Goal: Transaction & Acquisition: Purchase product/service

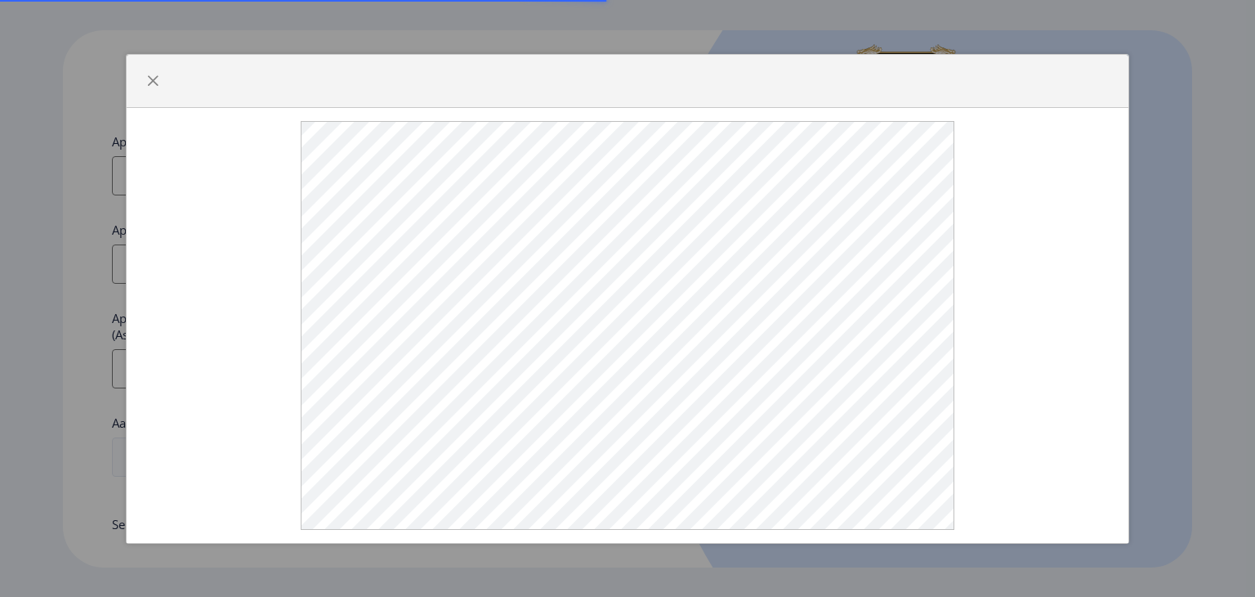
select select
click at [146, 83] on span "button" at bounding box center [152, 80] width 13 height 13
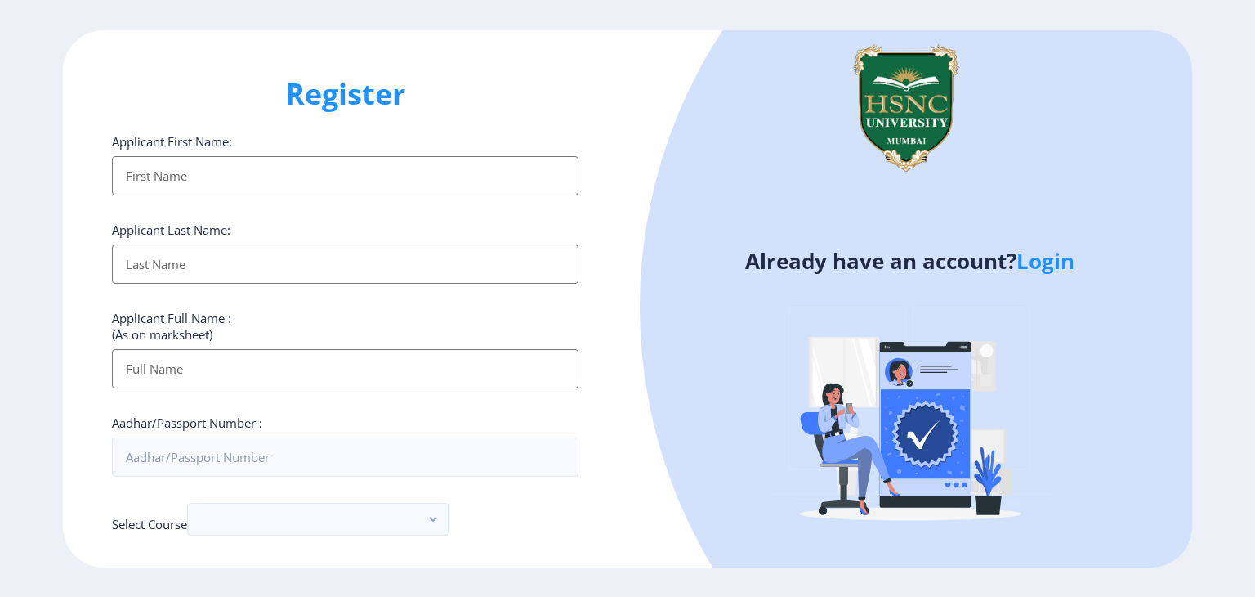
click at [144, 156] on input "Applicant First Name:" at bounding box center [345, 175] width 467 height 39
type input "[PERSON_NAME]"
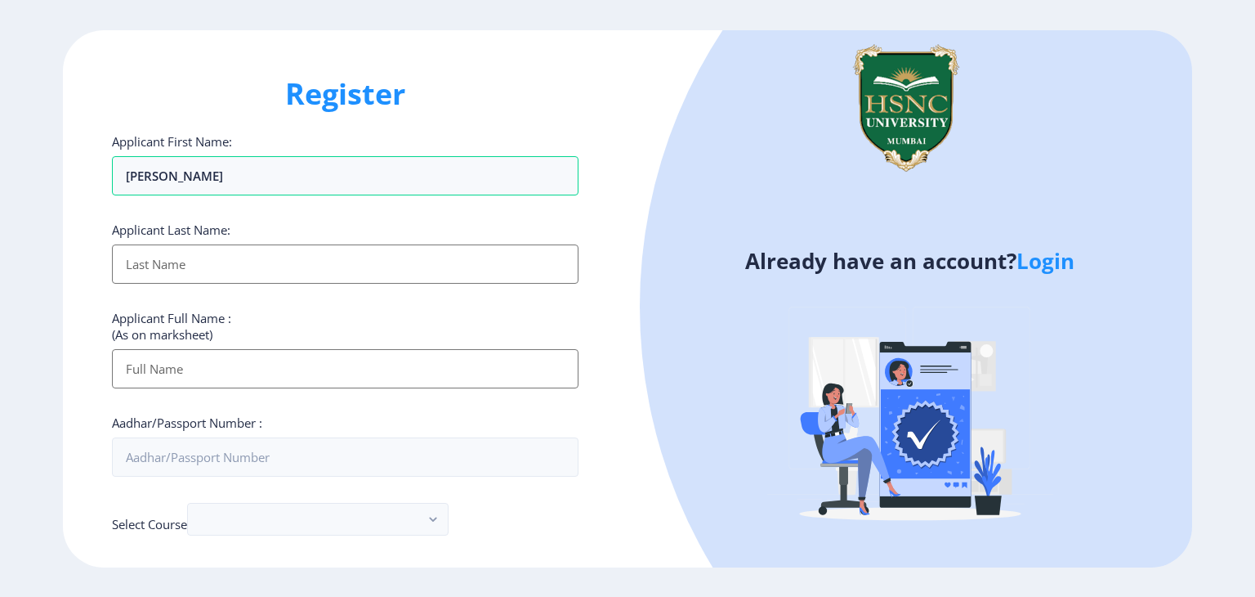
click at [143, 244] on input "Applicant First Name:" at bounding box center [345, 263] width 467 height 39
type input "[PERSON_NAME]"
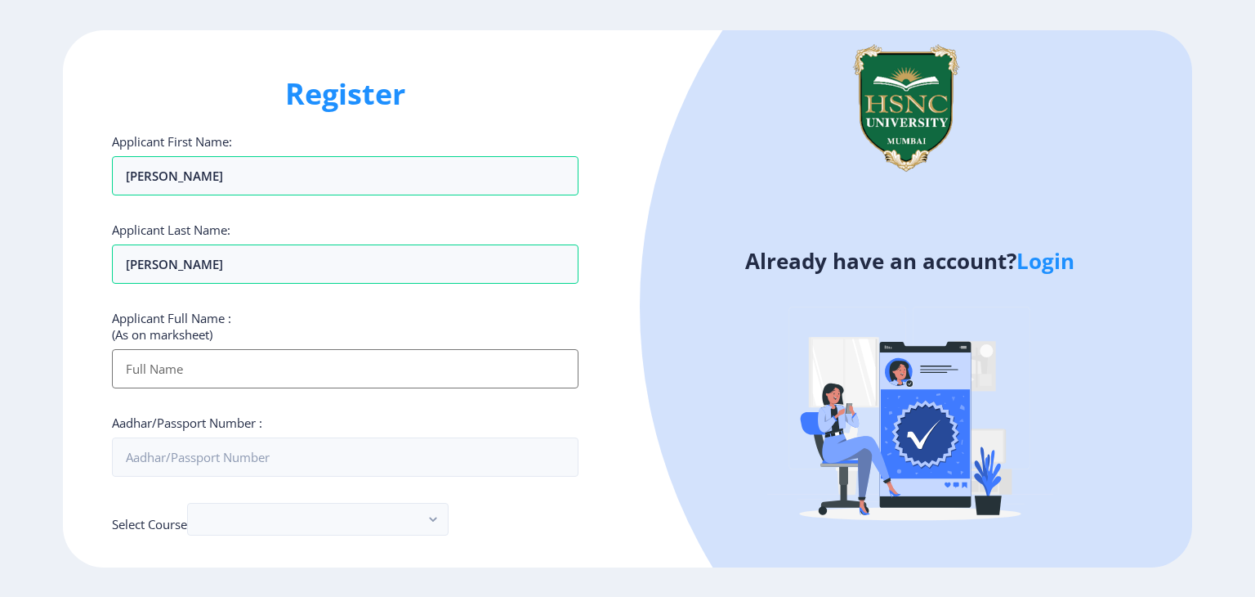
click at [163, 349] on input "Applicant First Name:" at bounding box center [345, 368] width 467 height 39
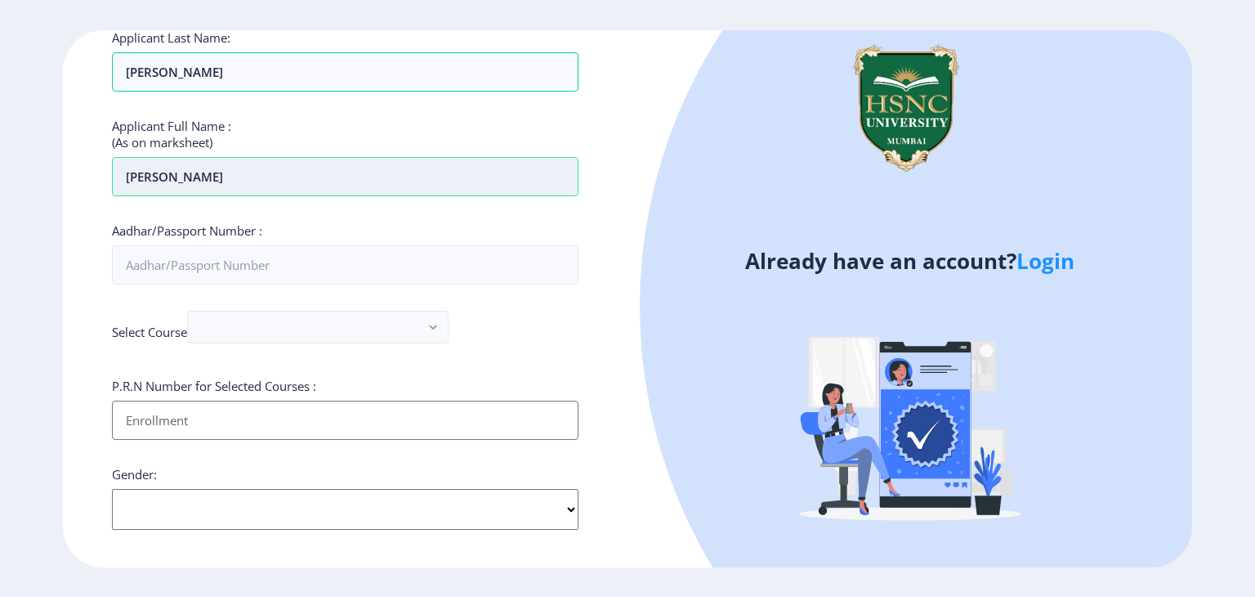
scroll to position [199, 0]
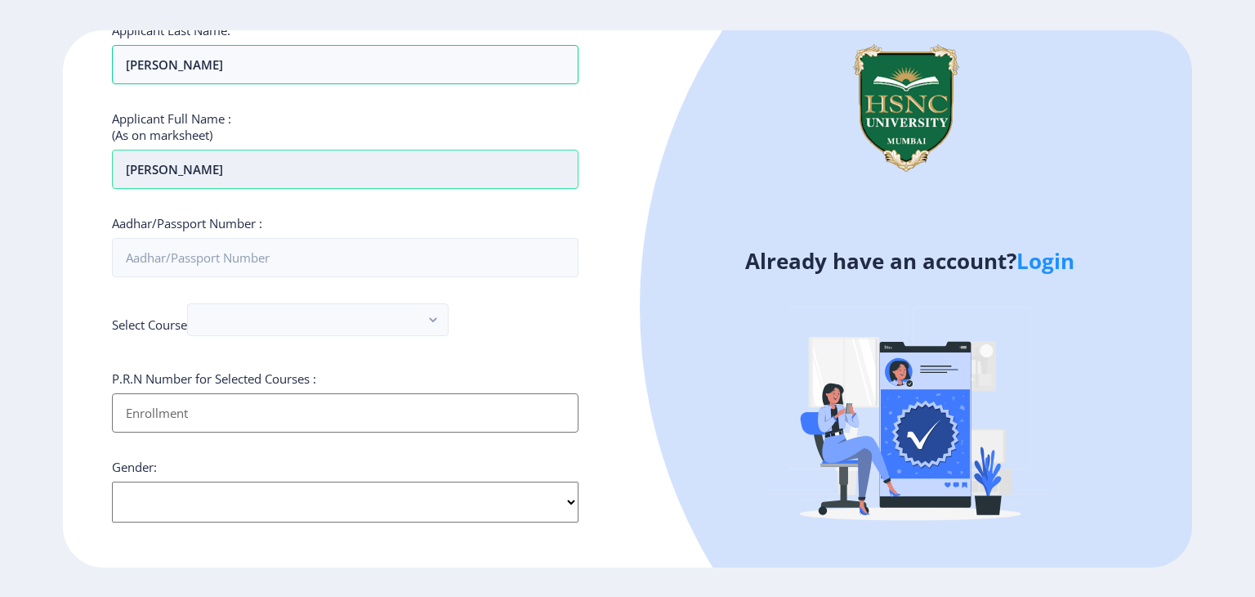
type input "[PERSON_NAME]"
click at [163, 393] on input "Applicant First Name:" at bounding box center [345, 412] width 467 height 39
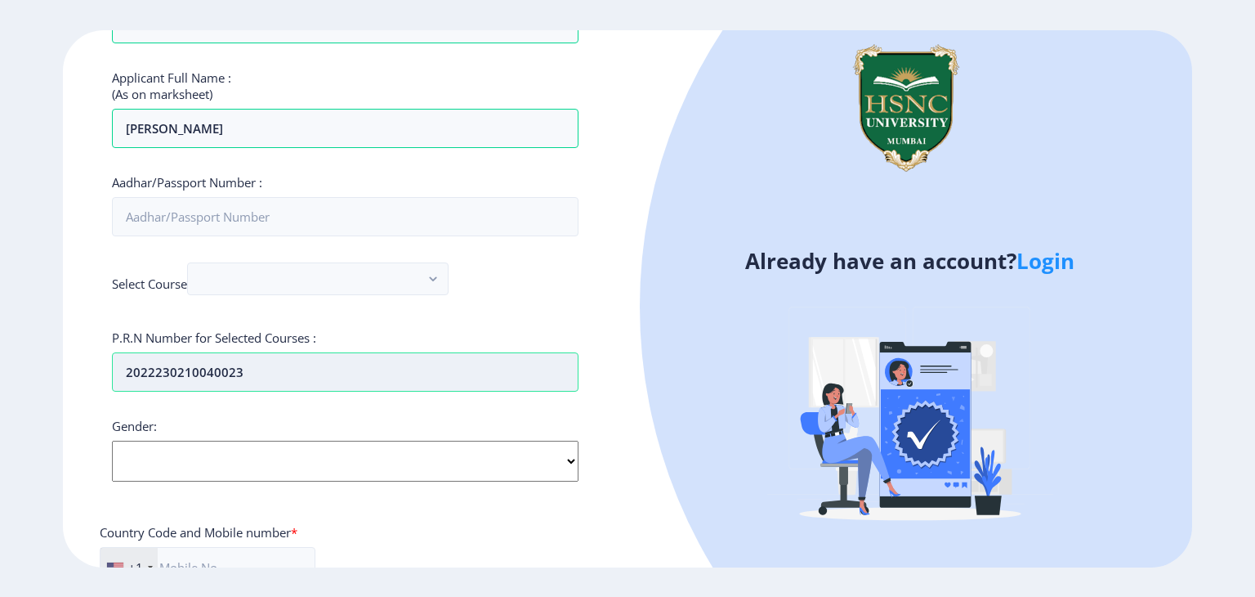
scroll to position [265, 0]
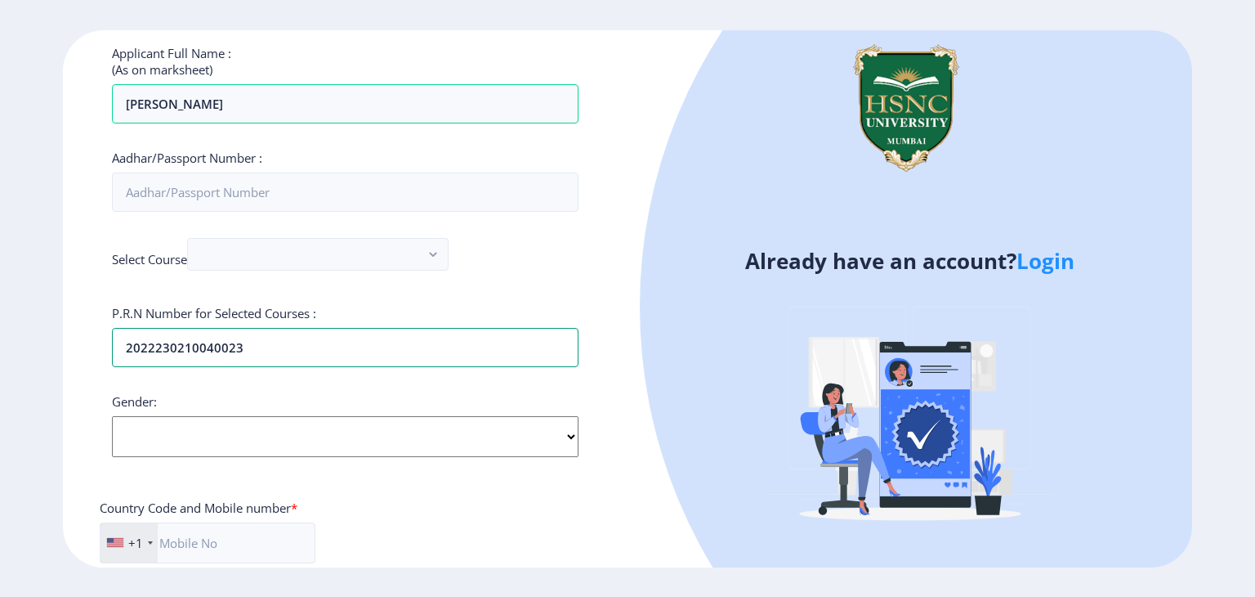
type input "2022230210040023"
click at [161, 416] on select "Select Gender [DEMOGRAPHIC_DATA] [DEMOGRAPHIC_DATA] Other" at bounding box center [345, 436] width 467 height 41
select select "[DEMOGRAPHIC_DATA]"
click at [112, 416] on select "Select Gender [DEMOGRAPHIC_DATA] [DEMOGRAPHIC_DATA] Other" at bounding box center [345, 436] width 467 height 41
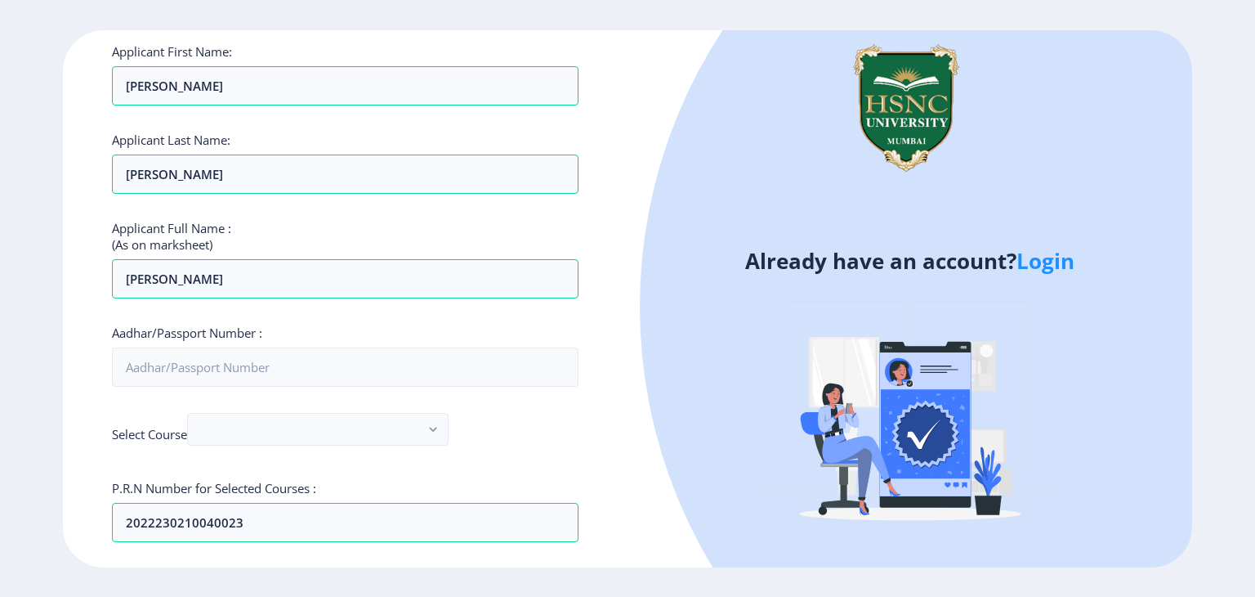
scroll to position [88, 0]
click at [168, 349] on input "Aadhar/Passport Number :" at bounding box center [345, 368] width 467 height 39
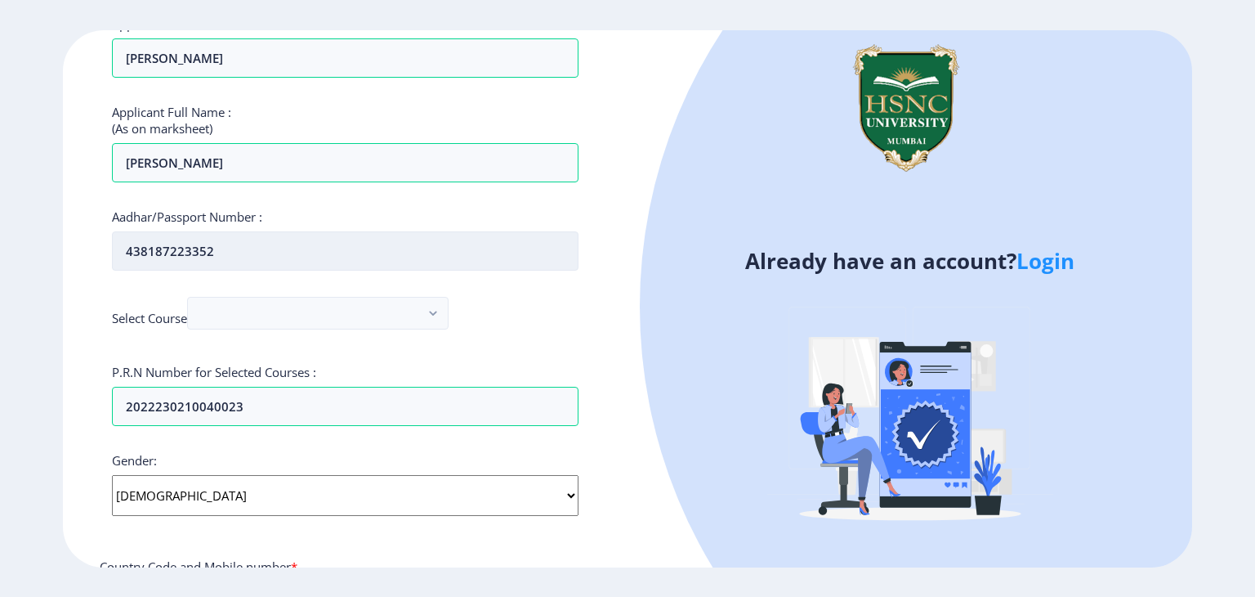
scroll to position [213, 0]
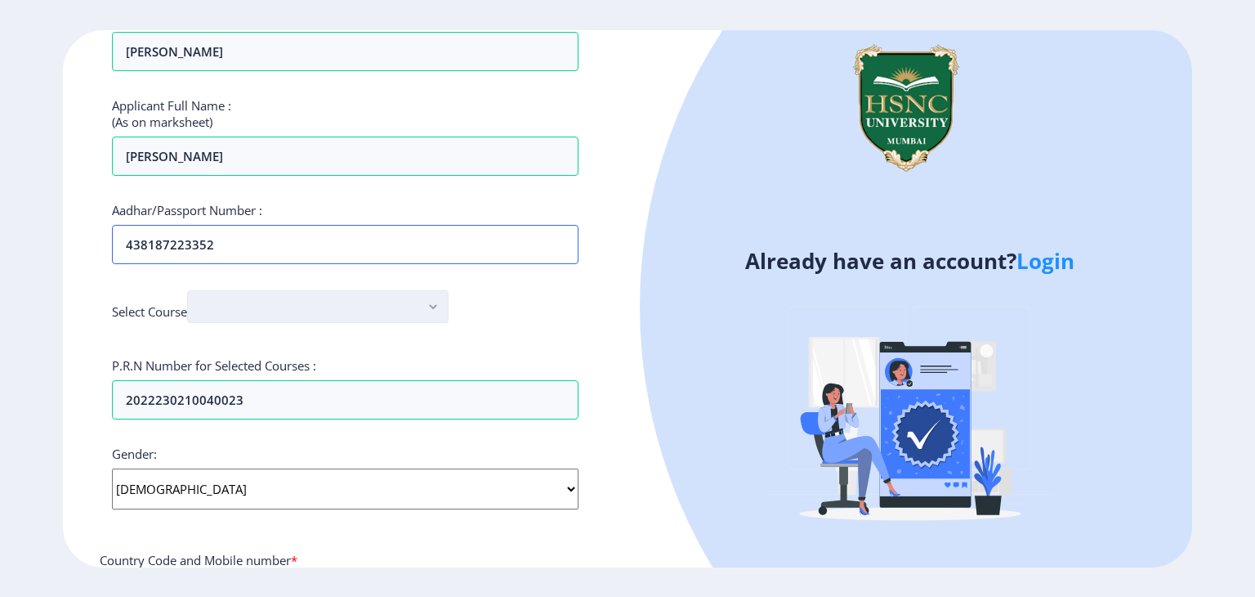
type input "438187223352"
click at [213, 290] on button "button" at bounding box center [318, 306] width 262 height 33
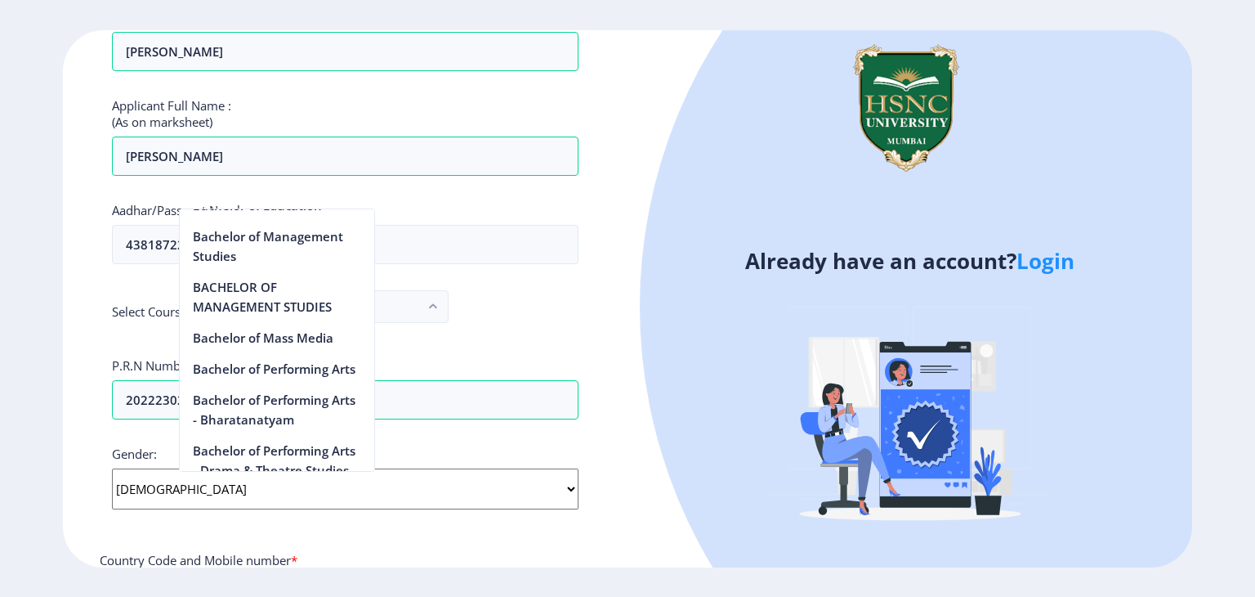
scroll to position [1027, 0]
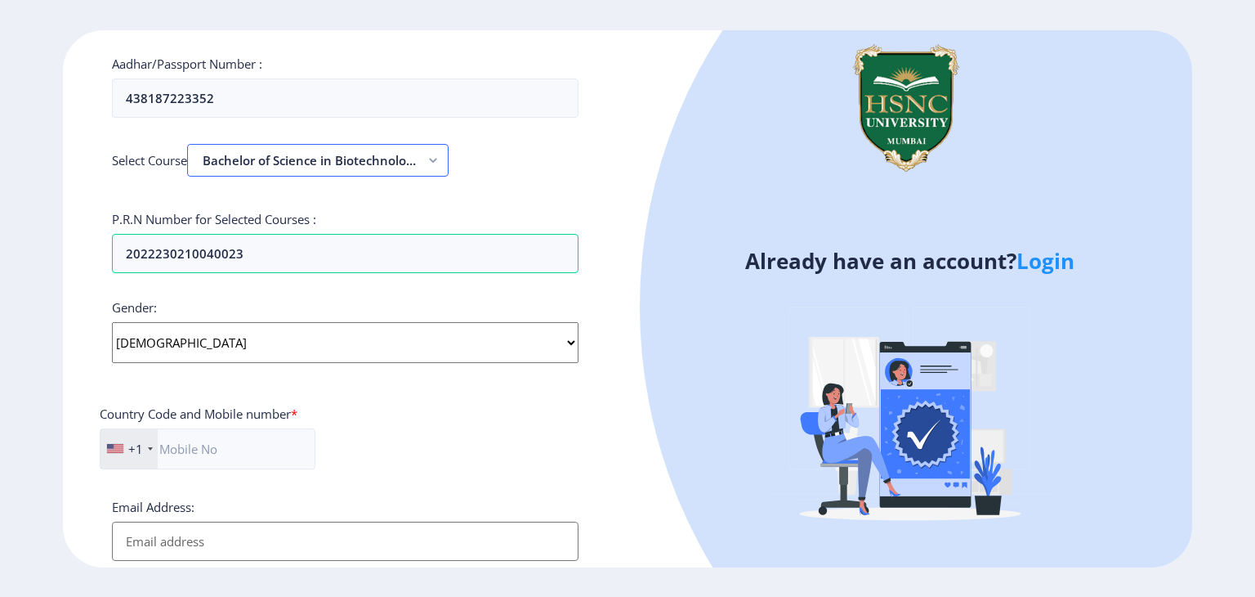
scroll to position [363, 0]
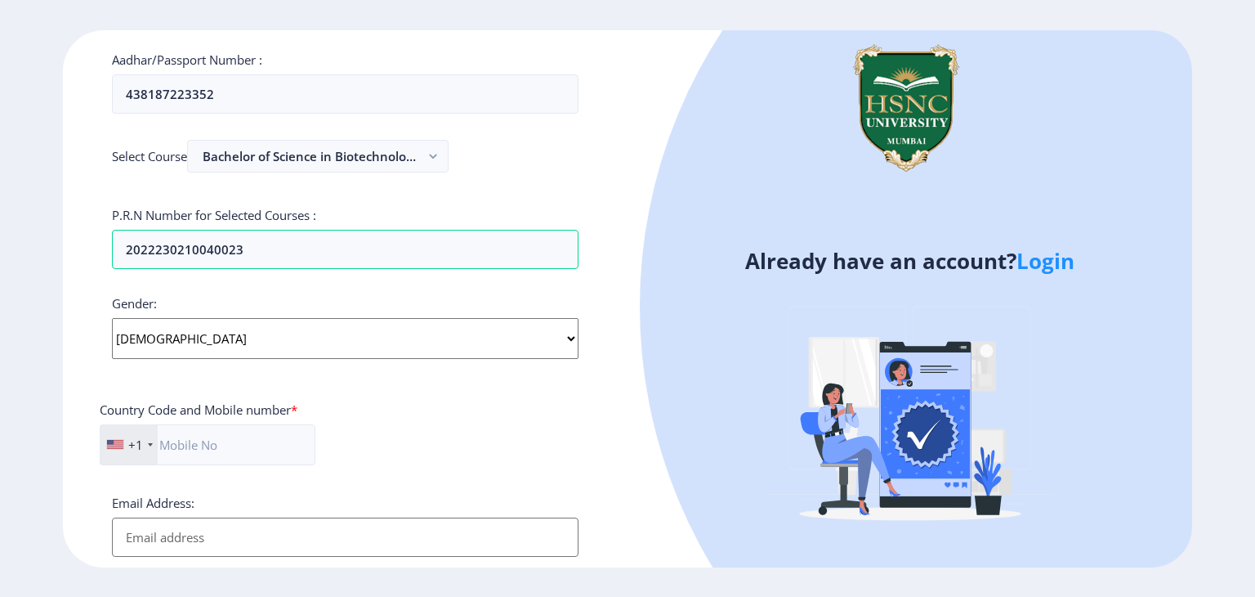
click at [148, 443] on div at bounding box center [150, 444] width 5 height 3
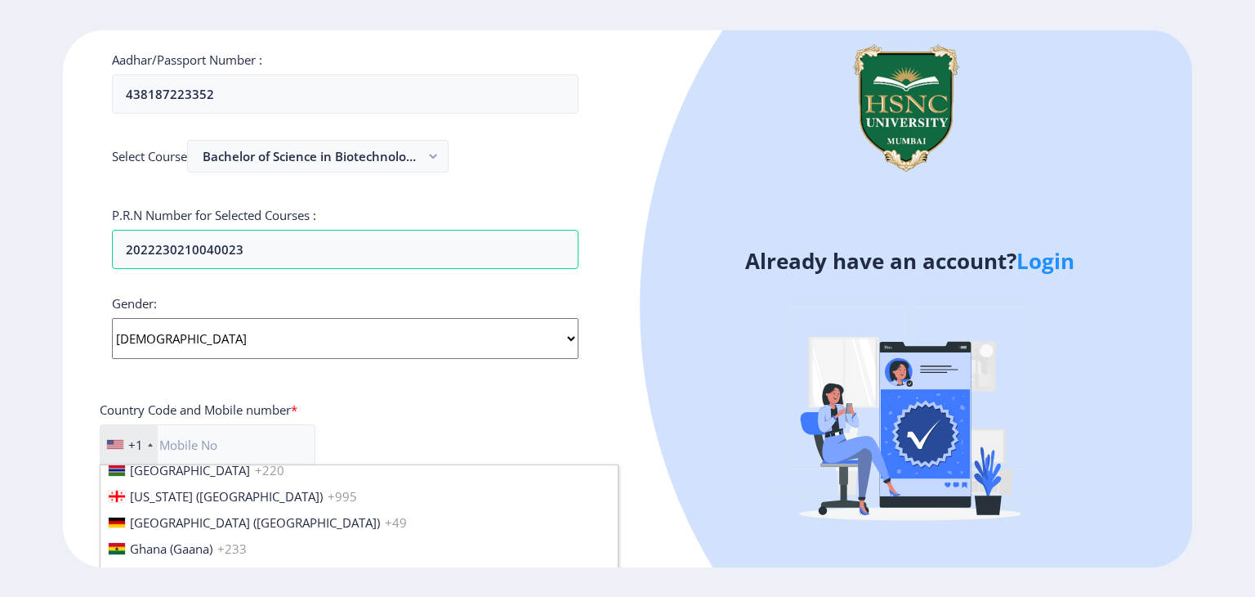
scroll to position [2082, 0]
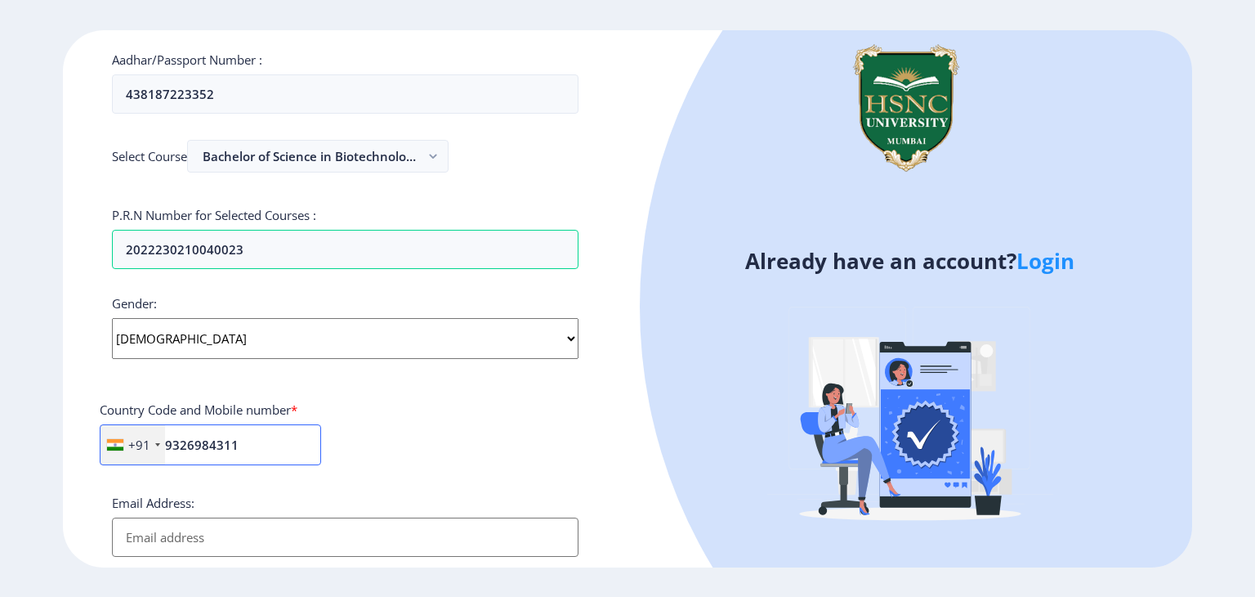
type input "9326984311"
click at [222, 517] on input "Email Address:" at bounding box center [345, 536] width 467 height 39
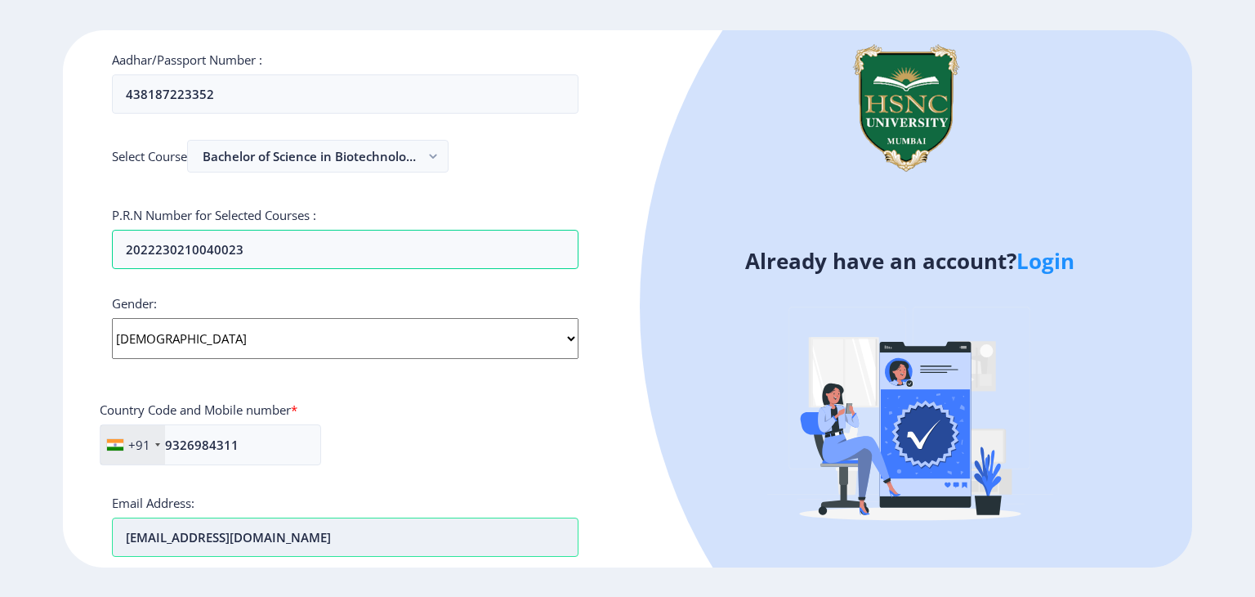
type input "[EMAIL_ADDRESS][DOMAIN_NAME]"
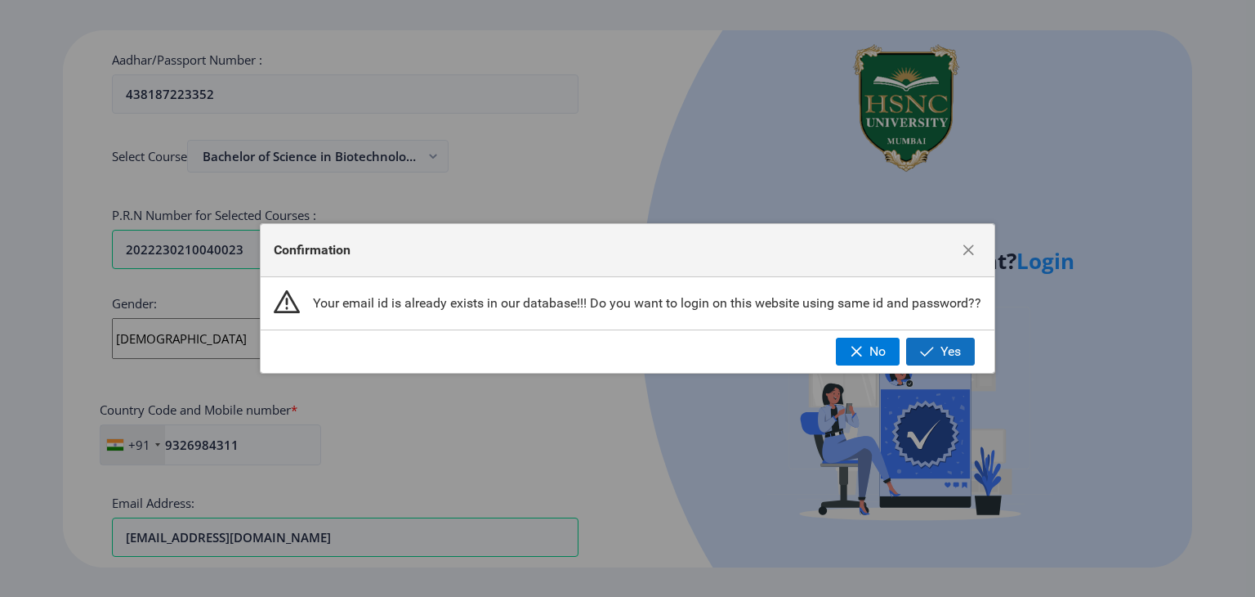
click at [920, 345] on span "button" at bounding box center [927, 351] width 14 height 13
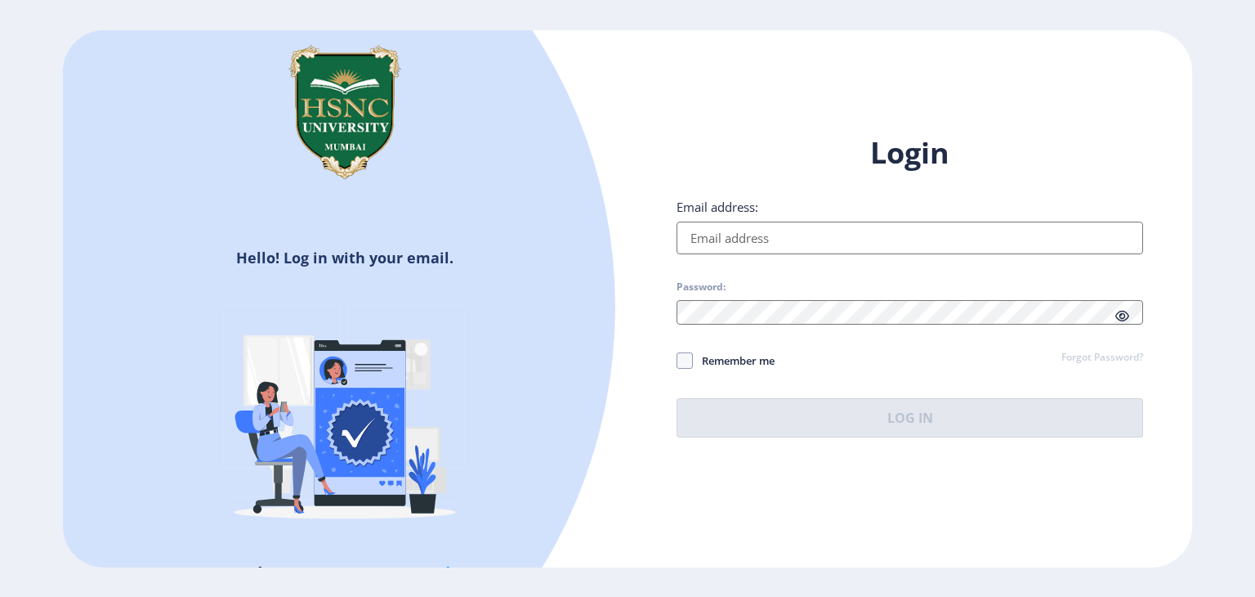
click at [783, 243] on input "Email address:" at bounding box center [910, 237] width 467 height 33
type input "[EMAIL_ADDRESS][DOMAIN_NAME]"
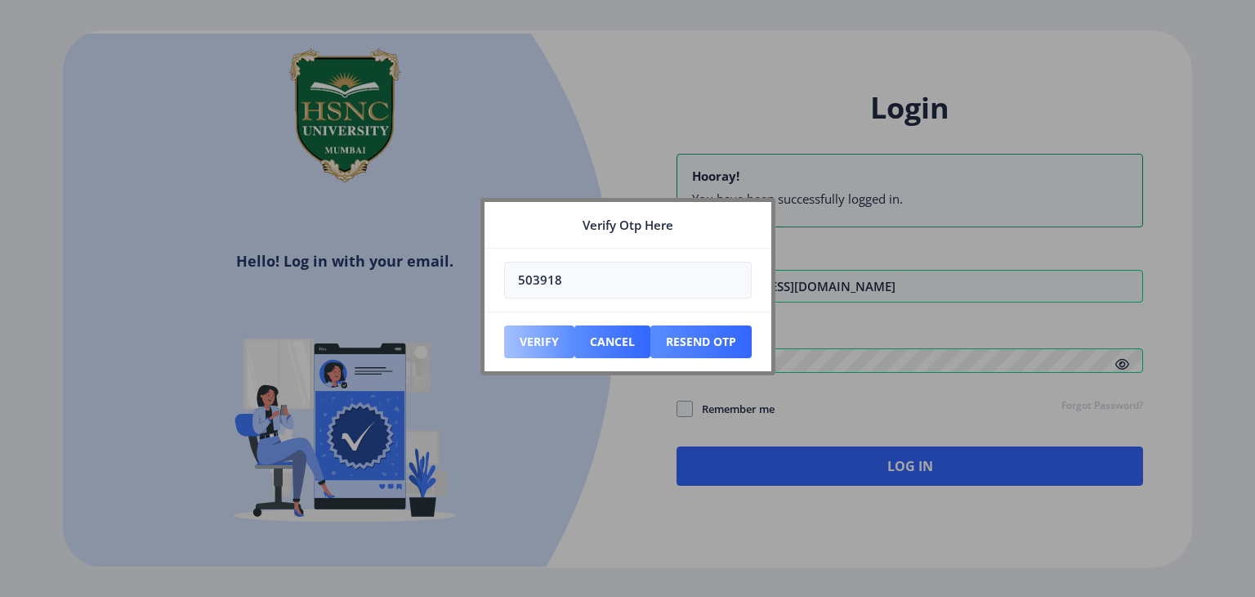
type input "503918"
click at [559, 331] on button "Verify" at bounding box center [539, 341] width 70 height 33
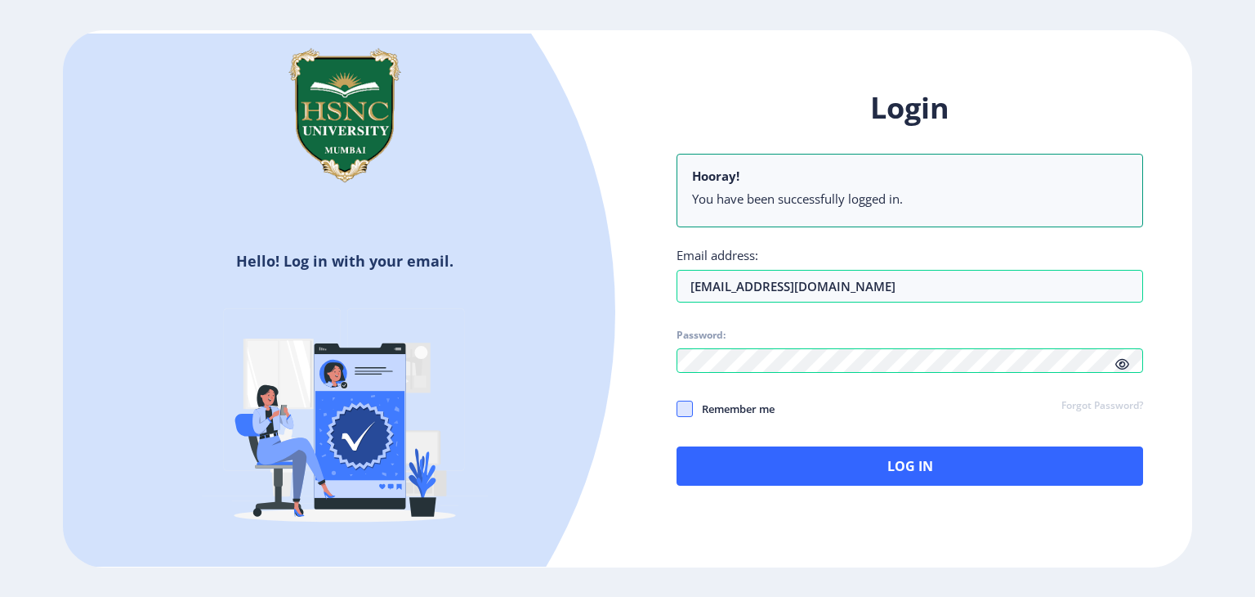
click at [687, 400] on span at bounding box center [685, 408] width 16 height 16
click at [678, 409] on input "Remember me" at bounding box center [677, 409] width 1 height 1
checkbox input "true"
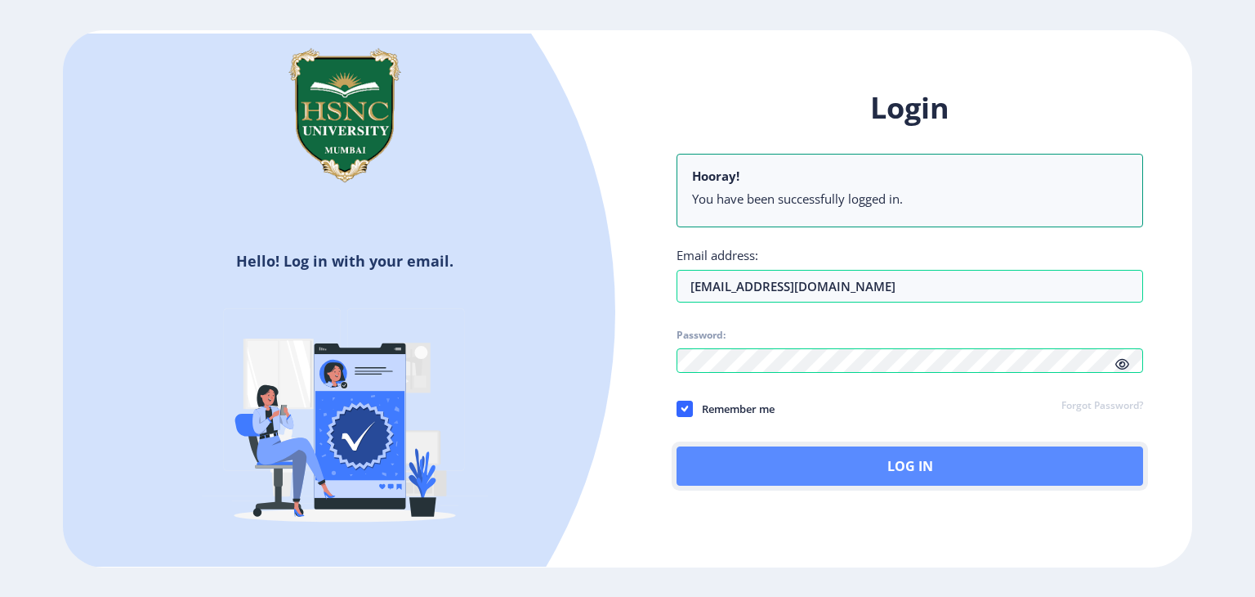
click at [745, 446] on button "Log In" at bounding box center [910, 465] width 467 height 39
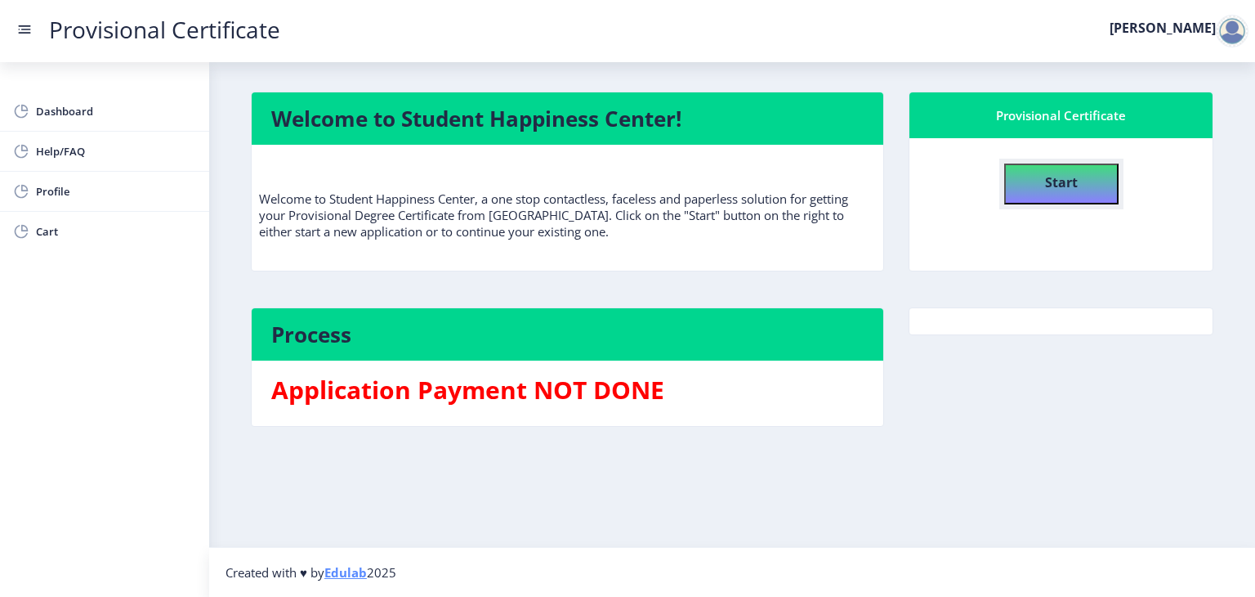
click at [1079, 163] on button "Start" at bounding box center [1061, 183] width 114 height 41
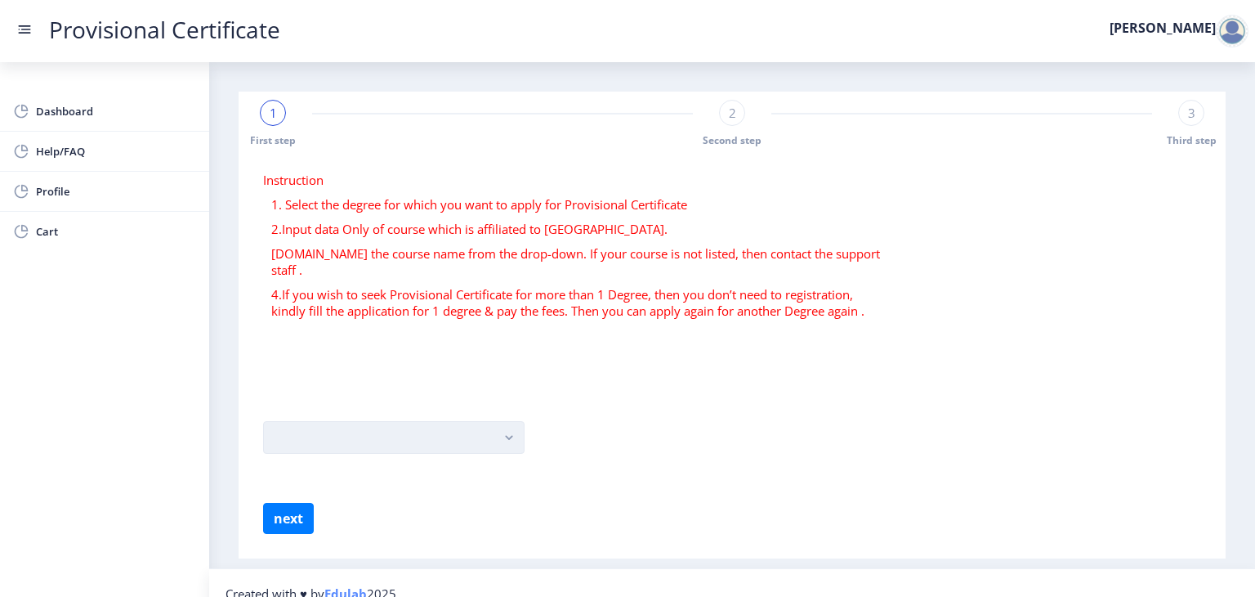
click at [372, 421] on button "button" at bounding box center [394, 437] width 262 height 33
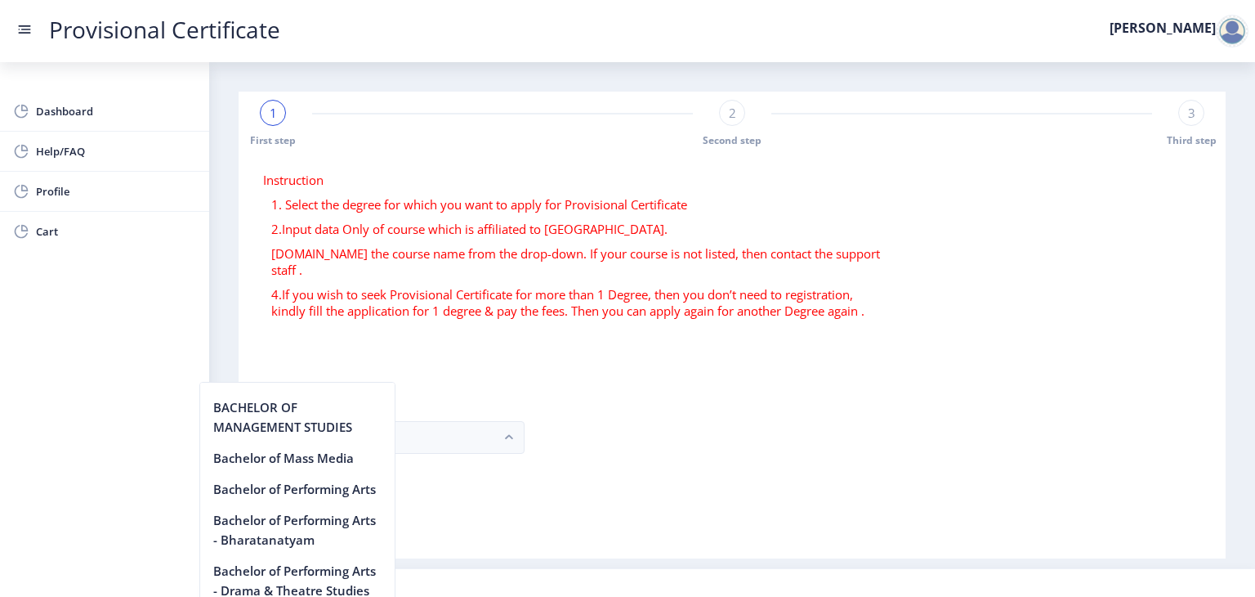
scroll to position [1081, 0]
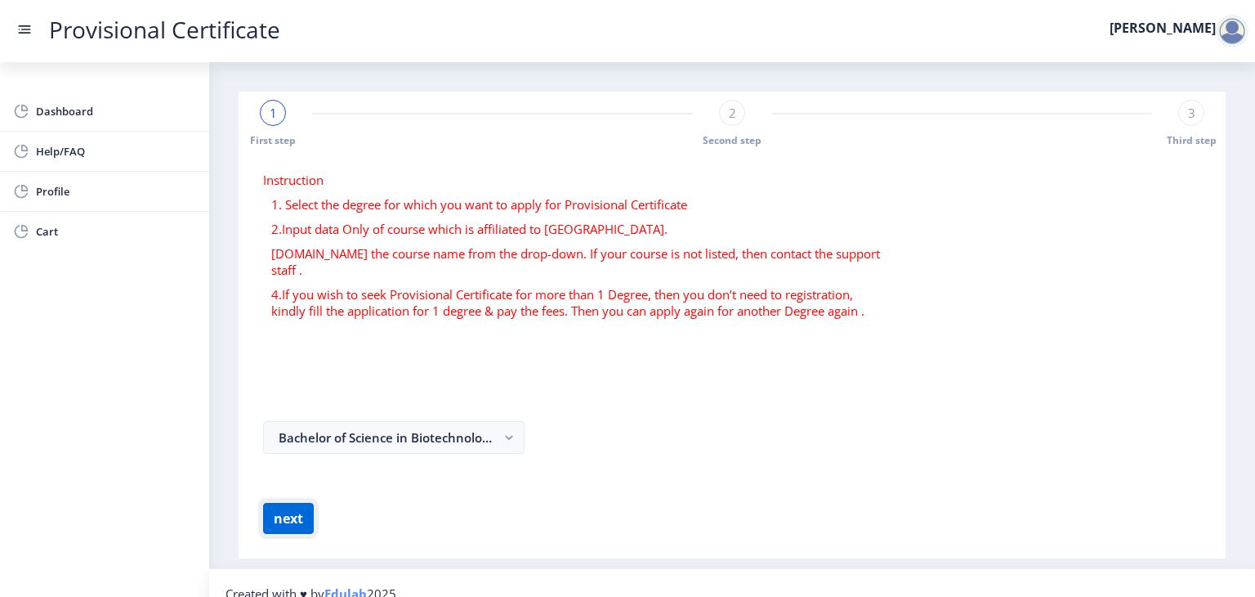
click at [263, 503] on button "next" at bounding box center [288, 518] width 51 height 31
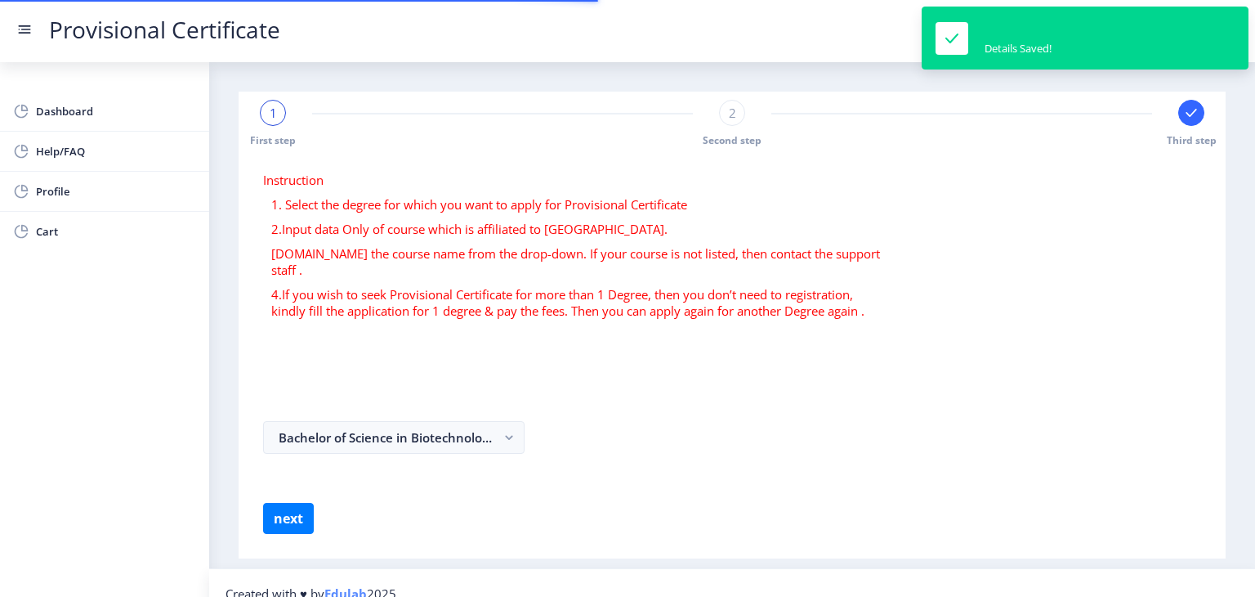
select select
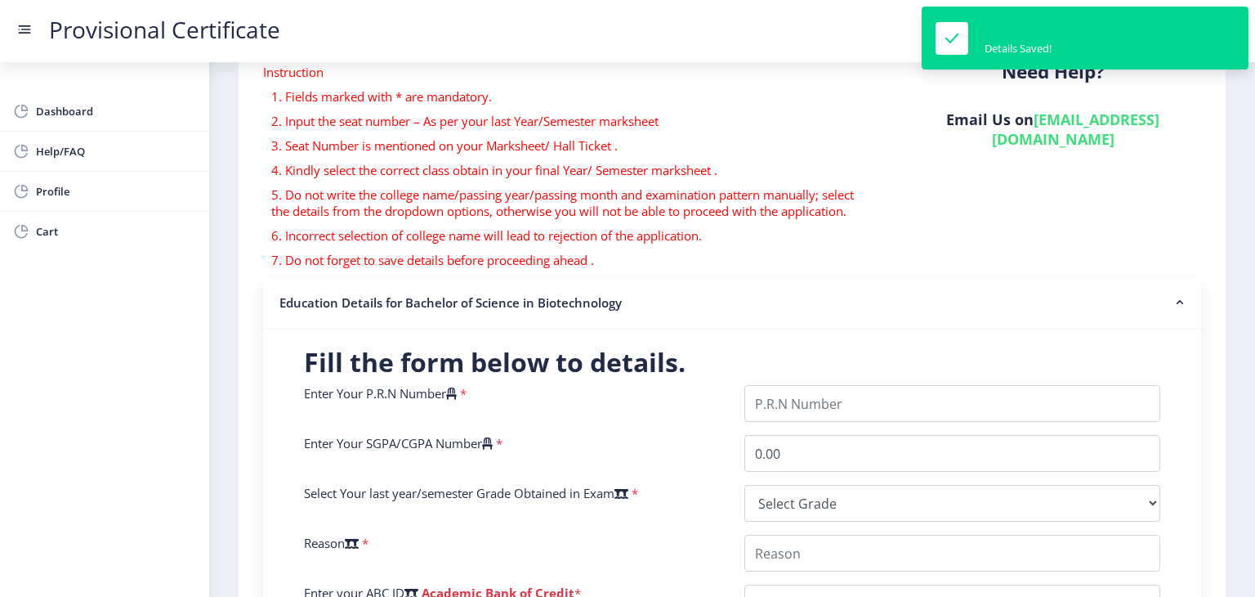
scroll to position [110, 0]
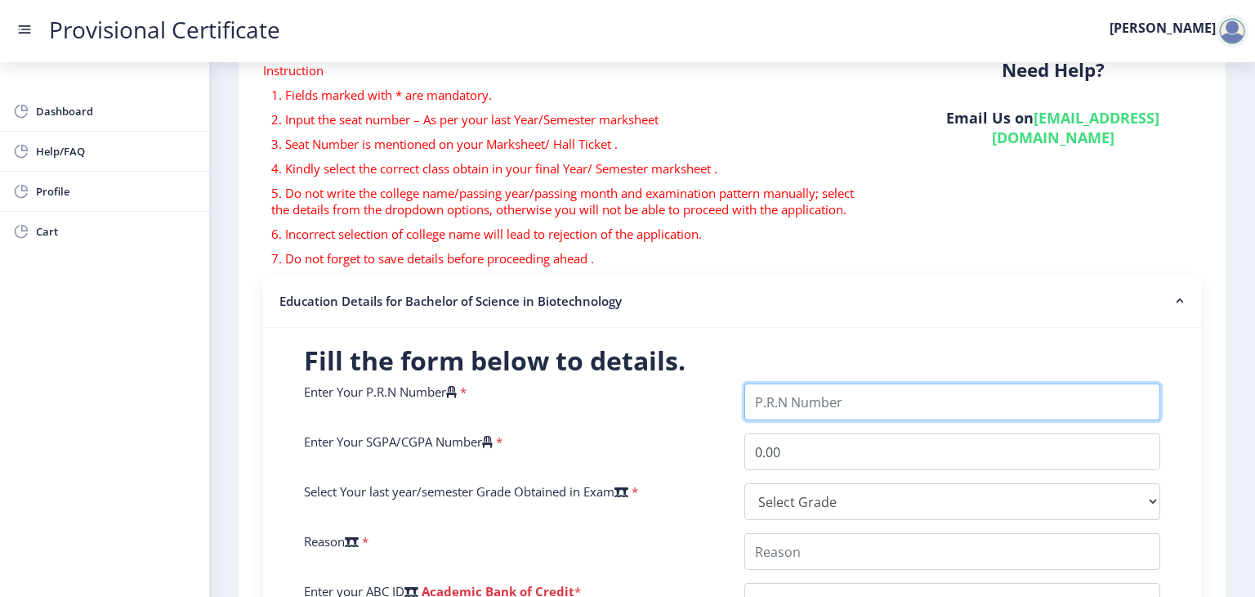
click at [745, 383] on input "Enter Your P.R.N Number" at bounding box center [953, 401] width 416 height 37
type input "2022230210040023"
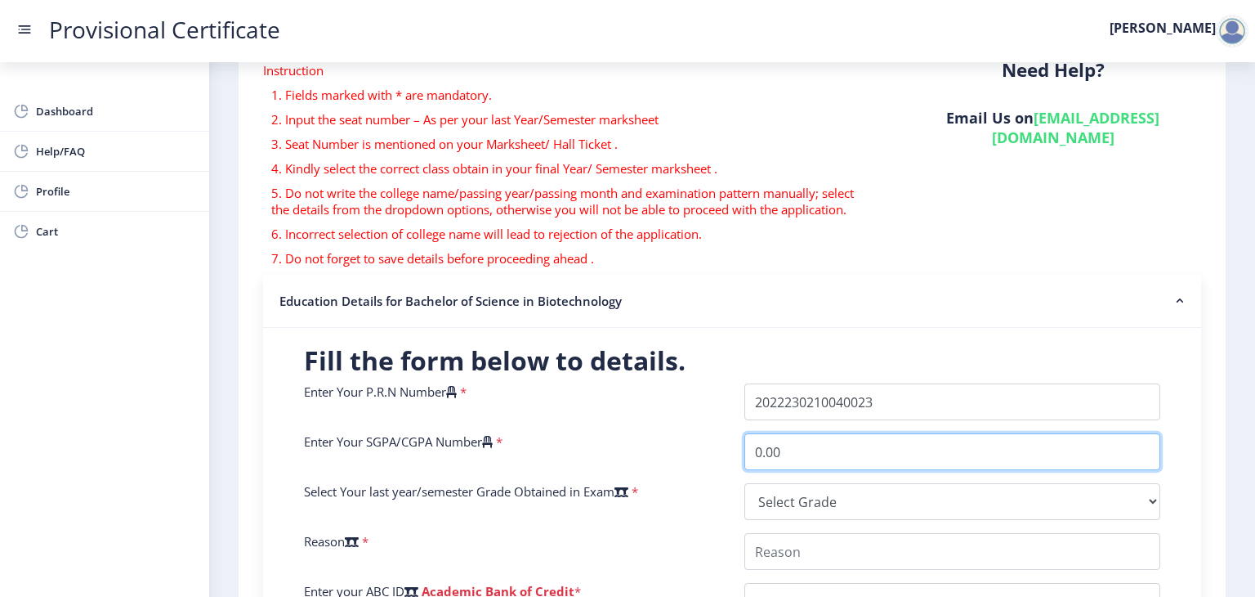
click at [776, 433] on input "0.00" at bounding box center [953, 451] width 416 height 37
type input "0"
type input "8.01"
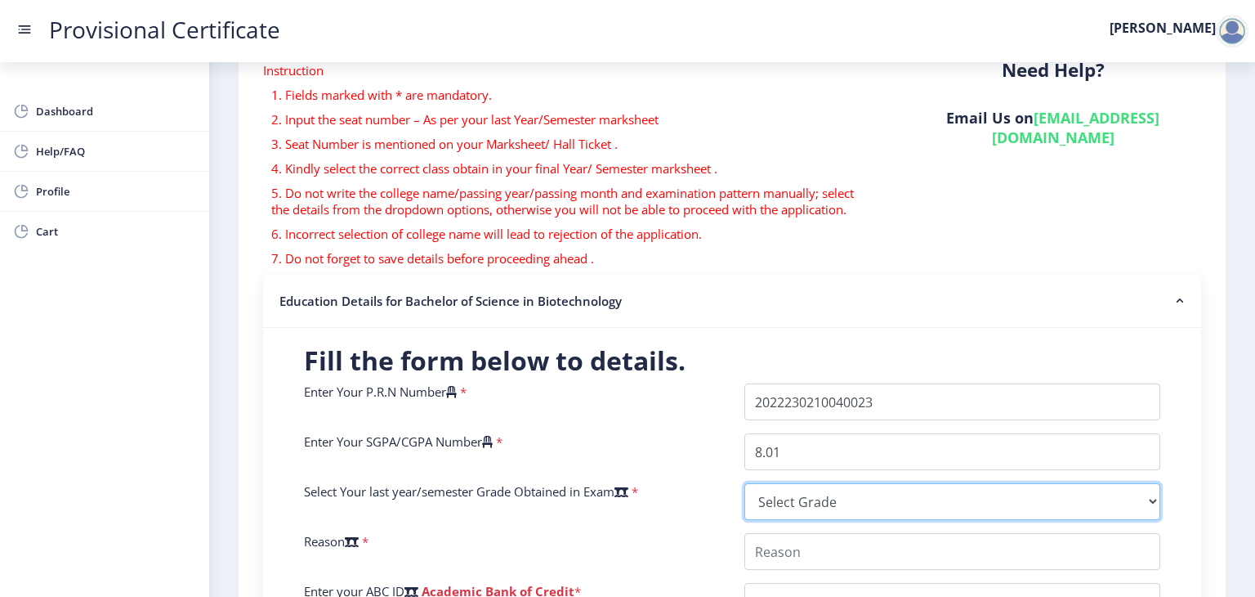
click at [761, 483] on select "Select Grade O A+ A B+ B C D F(Fail)" at bounding box center [953, 501] width 416 height 37
select select "A"
click at [745, 483] on select "Select Grade O A+ A B+ B C D F(Fail)" at bounding box center [953, 501] width 416 height 37
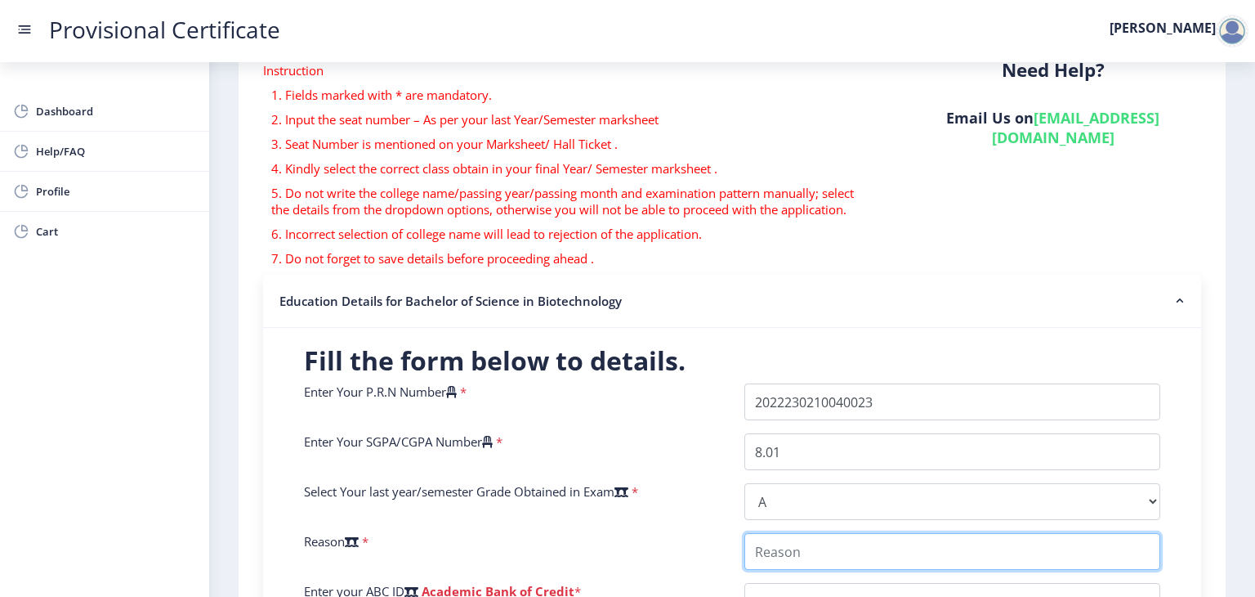
click at [806, 533] on input "College Name" at bounding box center [953, 551] width 416 height 37
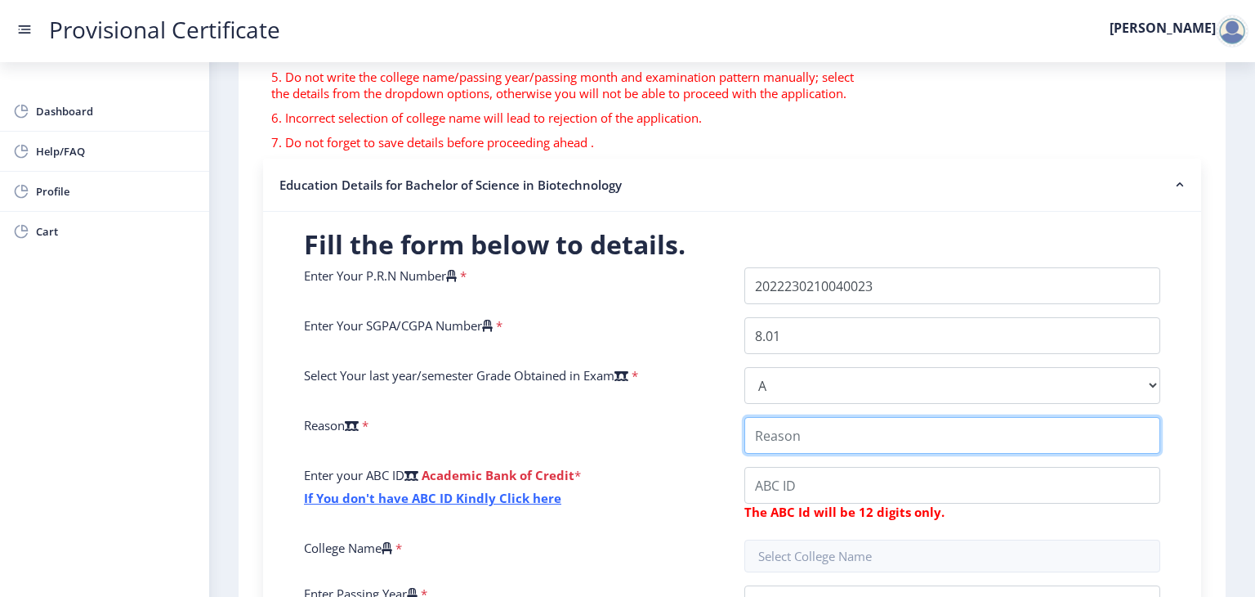
scroll to position [227, 0]
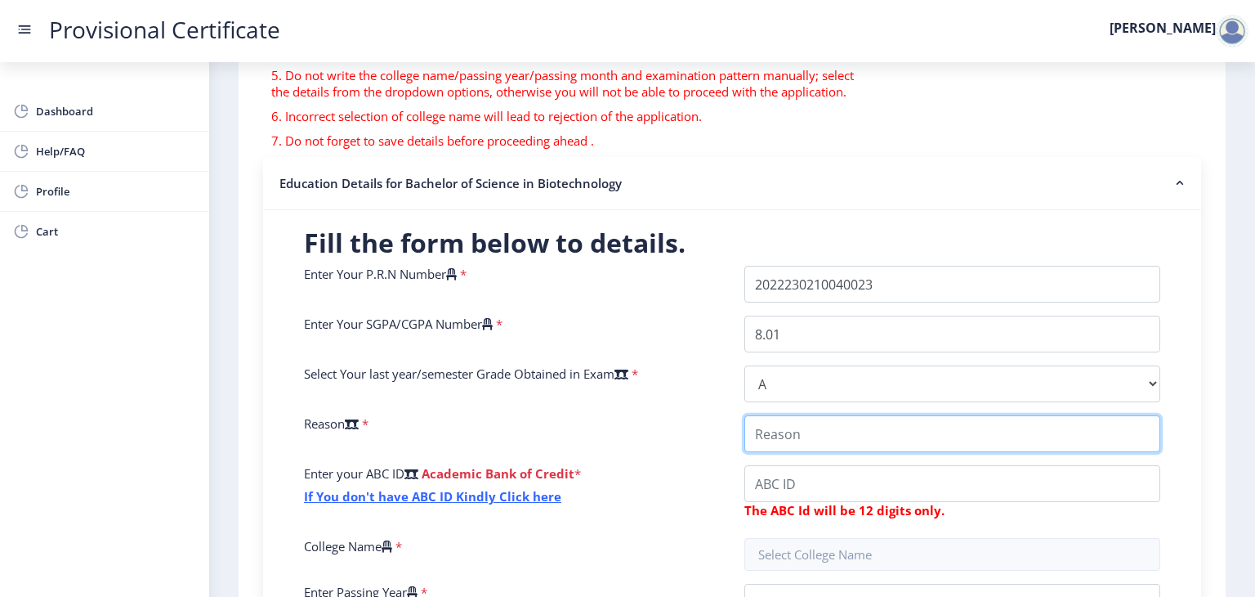
type input "."
type input "i"
type input "I need to submit the PC to my masters college"
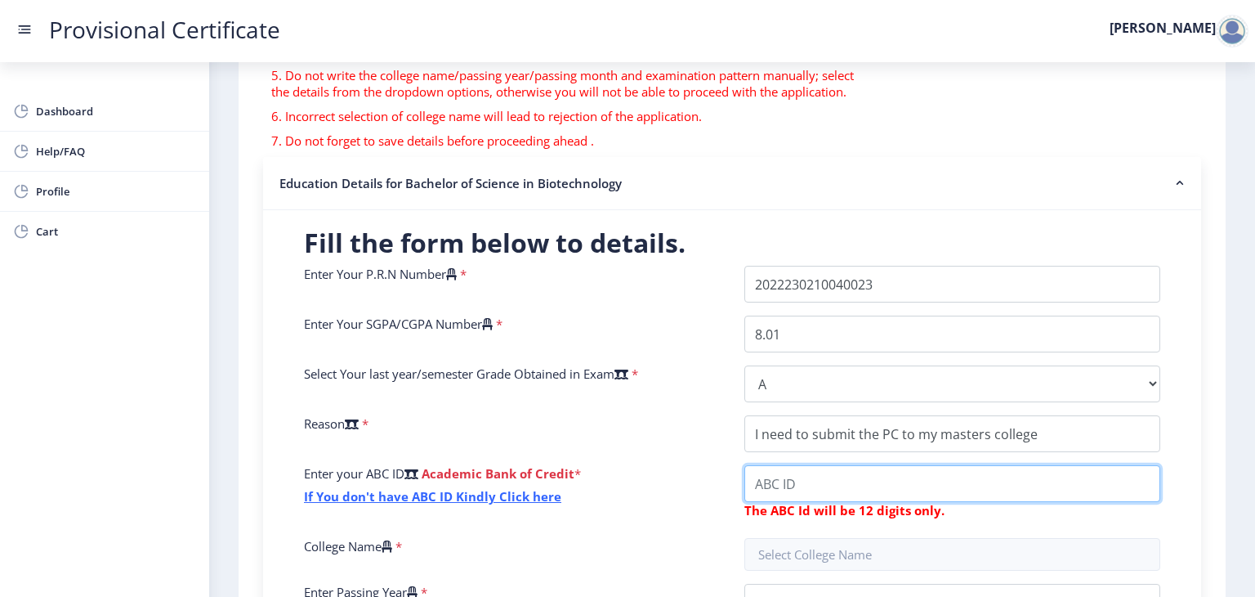
click at [778, 465] on input "College Name" at bounding box center [953, 483] width 416 height 37
type input "517917429823"
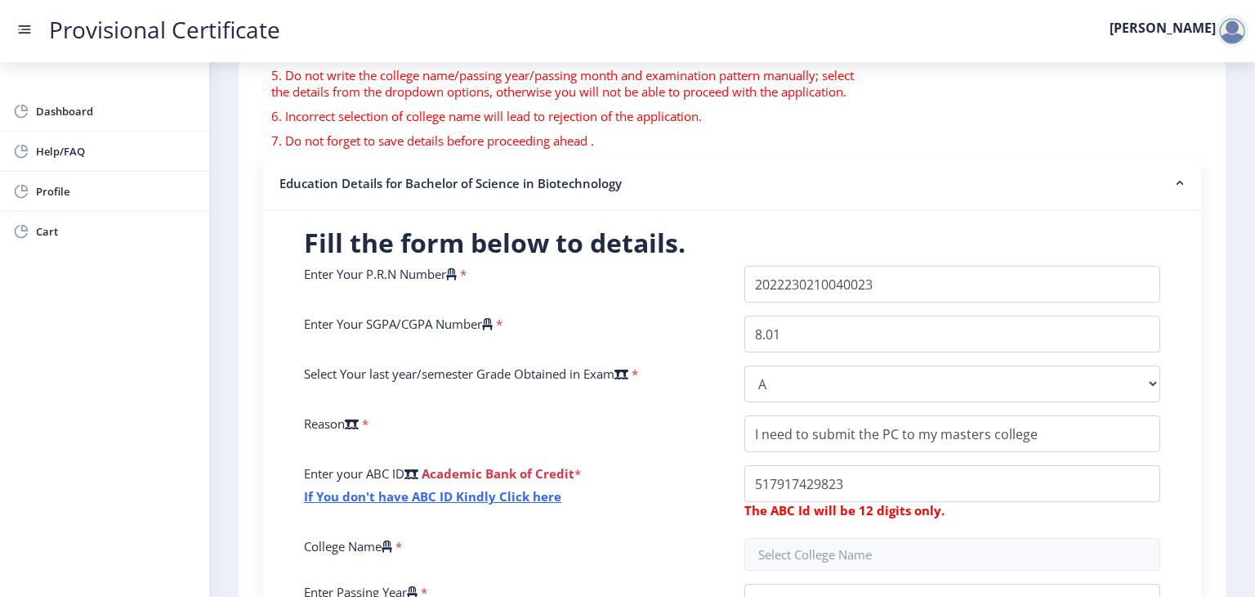
click at [786, 445] on div "Enter Your P.R.N Number * Enter Your SGPA/CGPA Number * 8.01 Select Your last y…" at bounding box center [732, 475] width 881 height 418
click at [784, 538] on input "text" at bounding box center [953, 554] width 416 height 33
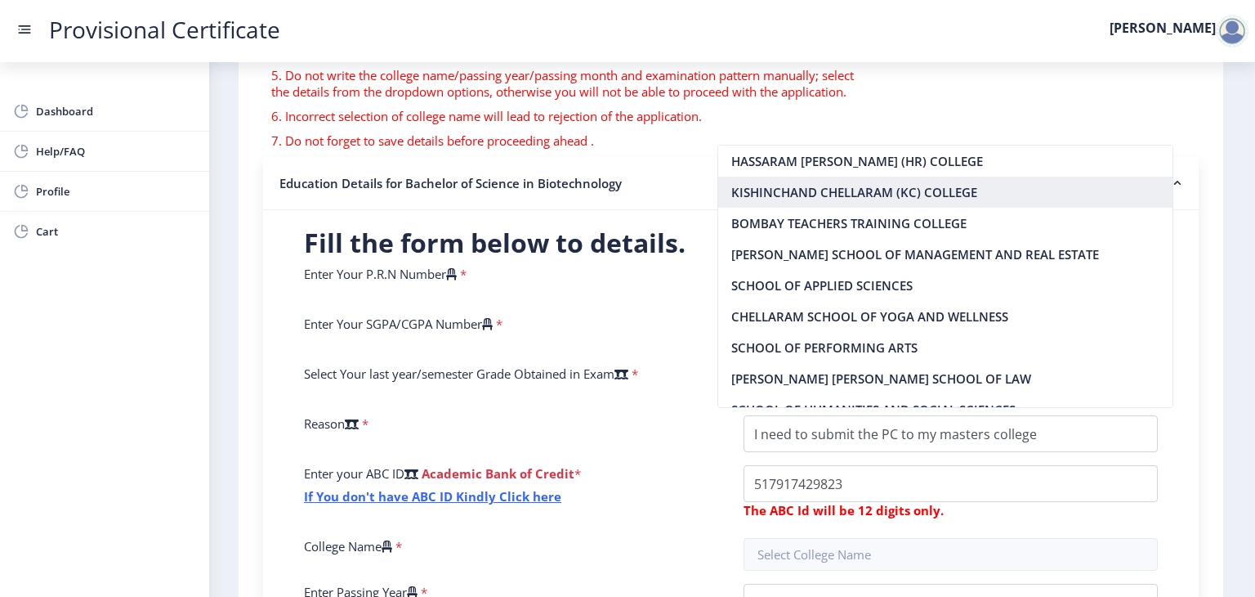
click at [843, 208] on nb-option "KISHINCHAND CHELLARAM (KC) COLLEGE" at bounding box center [945, 192] width 455 height 31
type input "KISHINCHAND CHELLARAM (KC) COLLEGE"
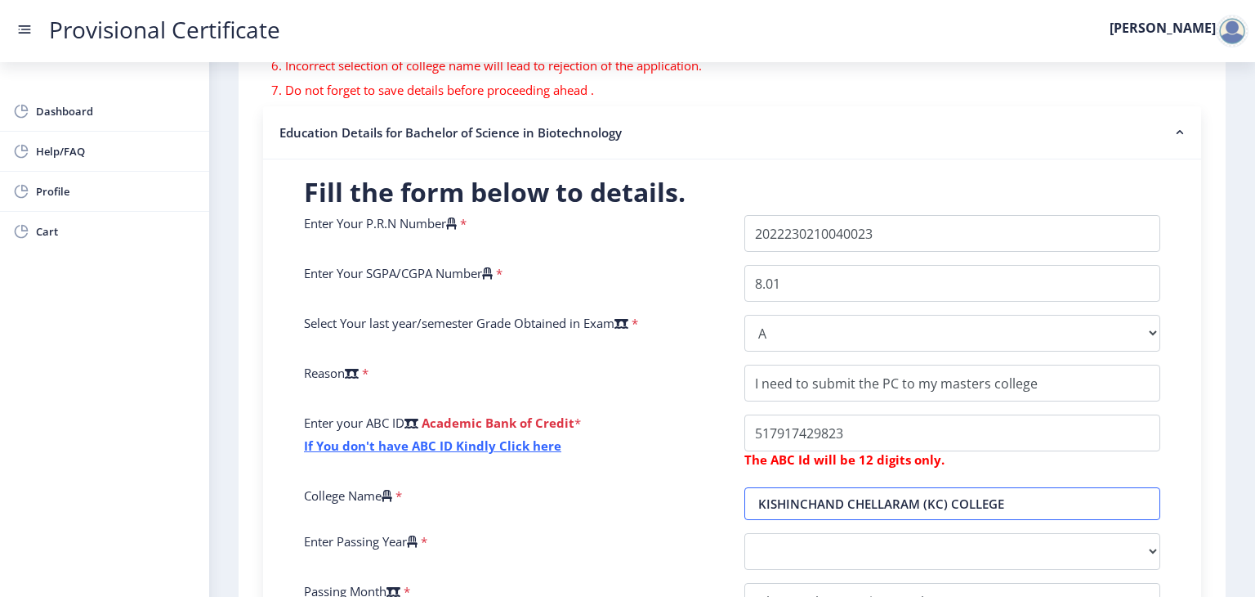
scroll to position [280, 0]
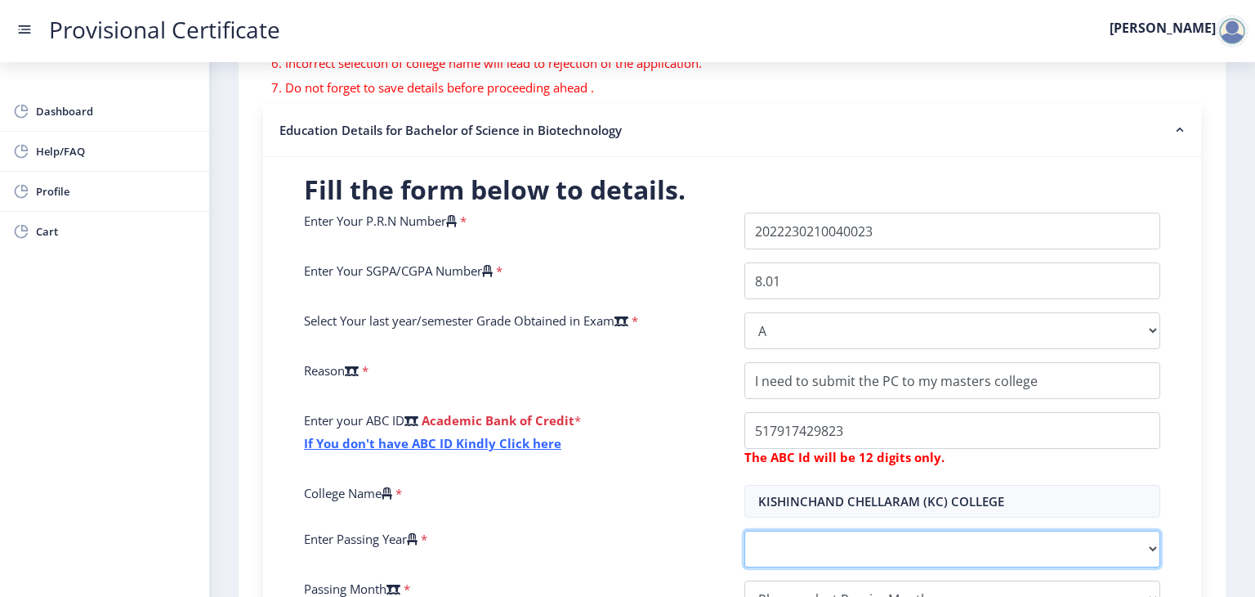
click at [745, 530] on select "2025 2024 2023 2022 2021 2020 2019 2018 2017 2016 2015 2014 2013 2012 2011 2010…" at bounding box center [953, 548] width 416 height 37
select select "2025"
click at [745, 530] on select "2025 2024 2023 2022 2021 2020 2019 2018 2017 2016 2015 2014 2013 2012 2011 2010…" at bounding box center [953, 548] width 416 height 37
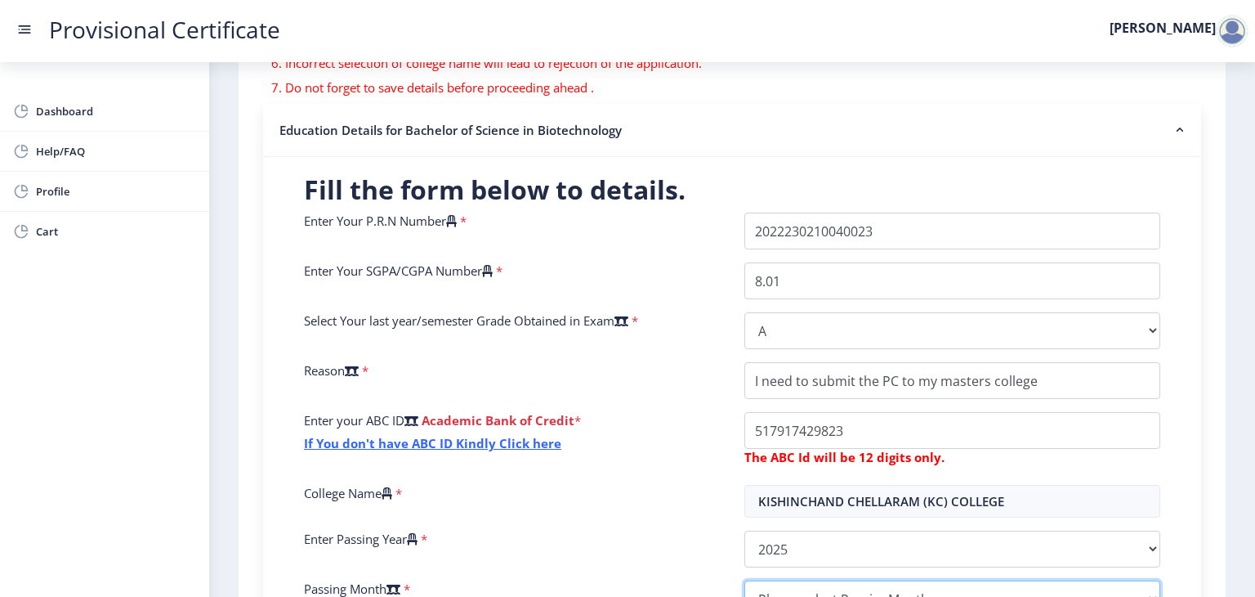
click at [770, 580] on select "Please select PassingMonth (01) January (02) February (03) March (04) April (05…" at bounding box center [953, 598] width 416 height 37
select select "May"
click at [745, 580] on select "Please select PassingMonth (01) January (02) February (03) March (04) April (05…" at bounding box center [953, 598] width 416 height 37
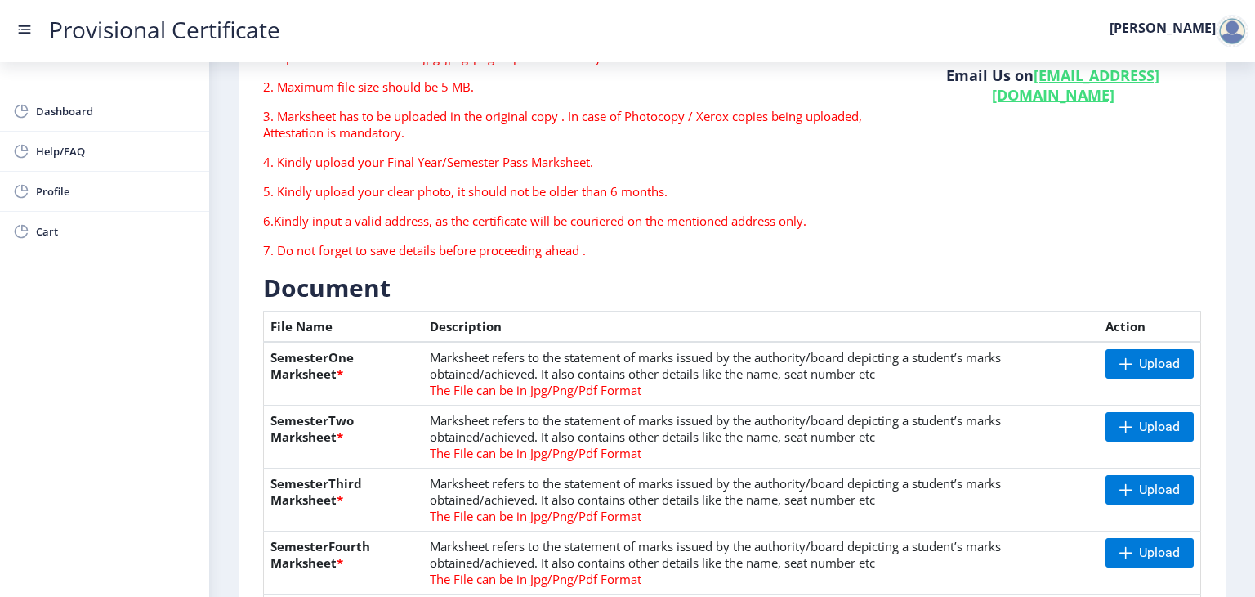
scroll to position [151, 0]
click at [1179, 356] on span "Upload" at bounding box center [1159, 364] width 41 height 16
click at [1173, 350] on span "Upload" at bounding box center [1150, 364] width 88 height 29
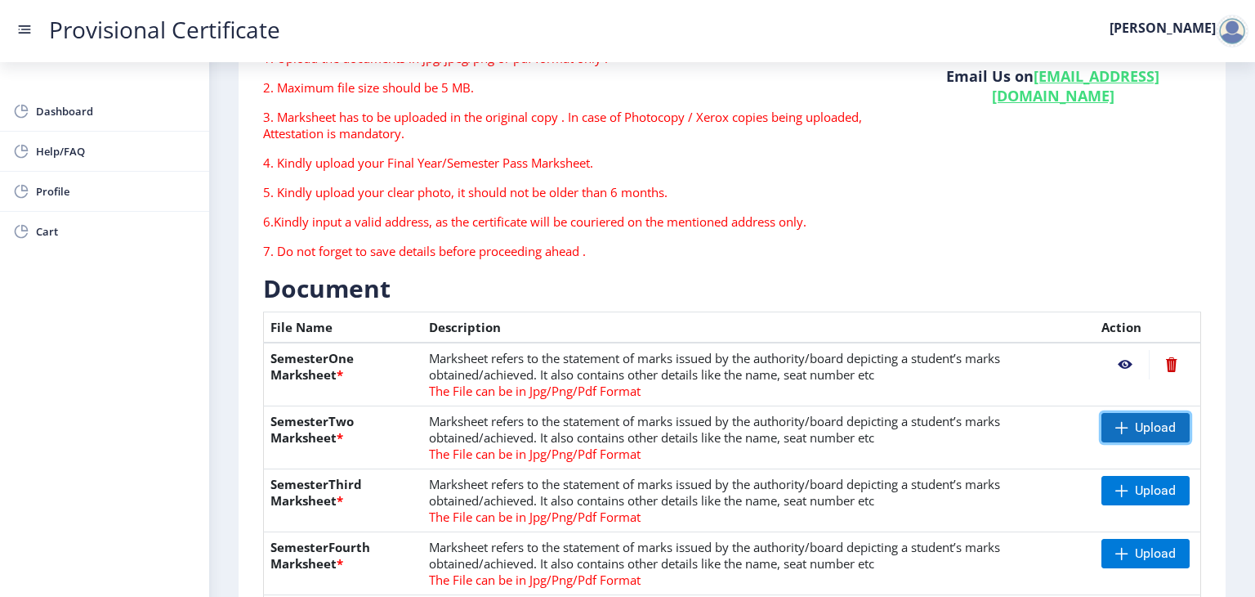
click at [1161, 419] on span "Upload" at bounding box center [1155, 427] width 41 height 16
click at [1171, 482] on span "Upload" at bounding box center [1155, 490] width 41 height 16
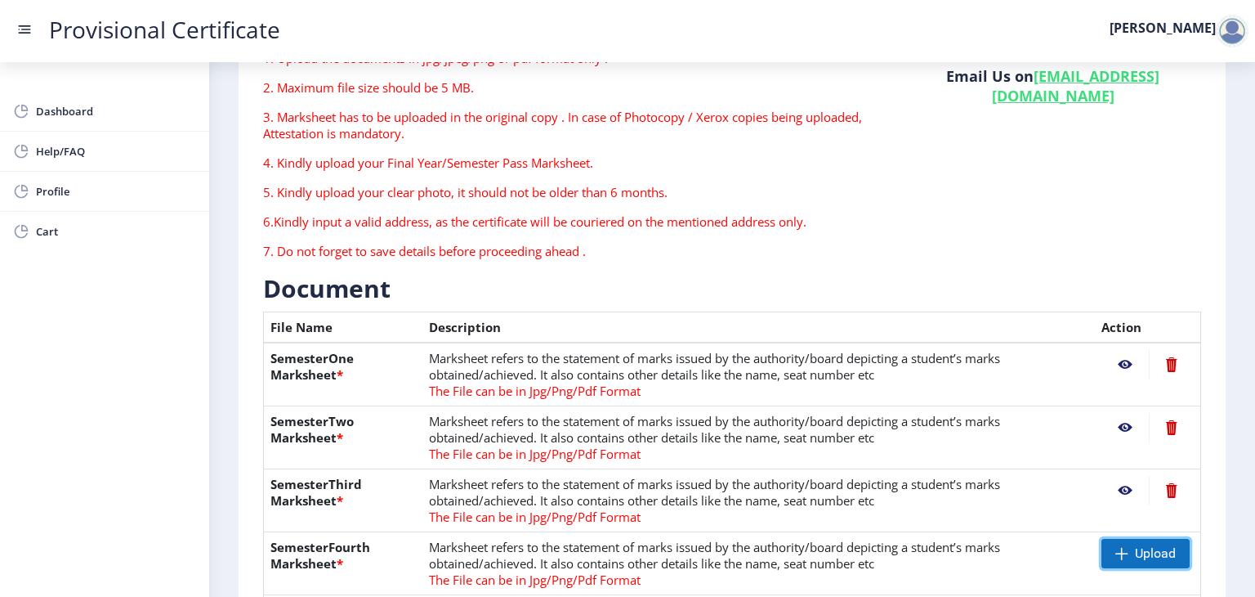
click at [1170, 545] on span "Upload" at bounding box center [1155, 553] width 41 height 16
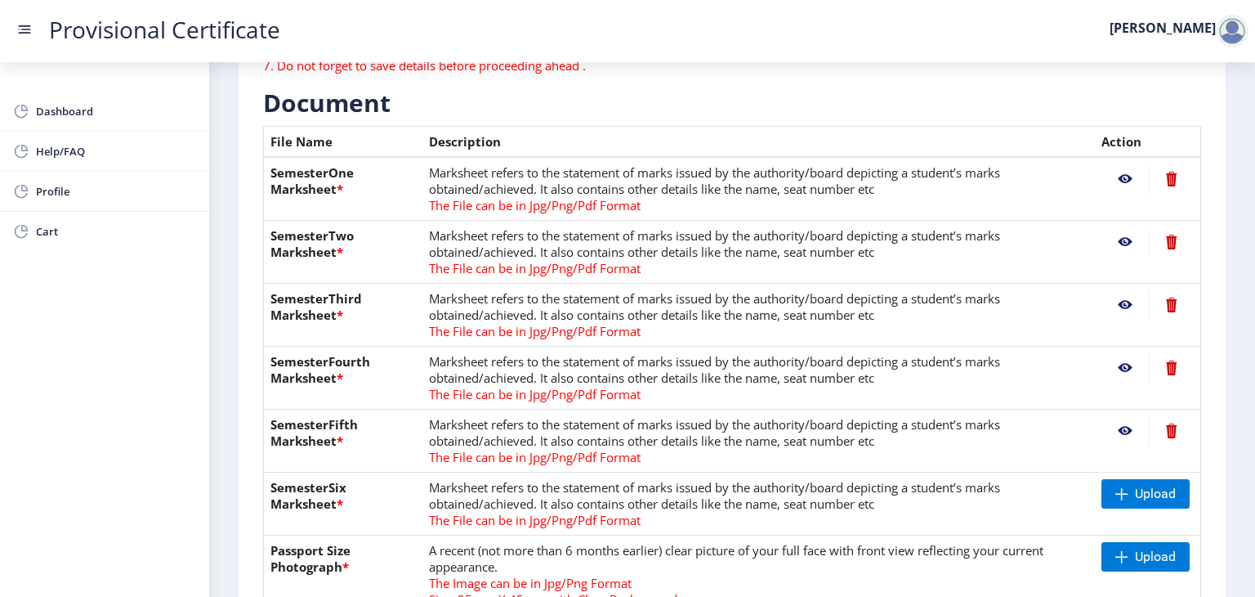
scroll to position [338, 0]
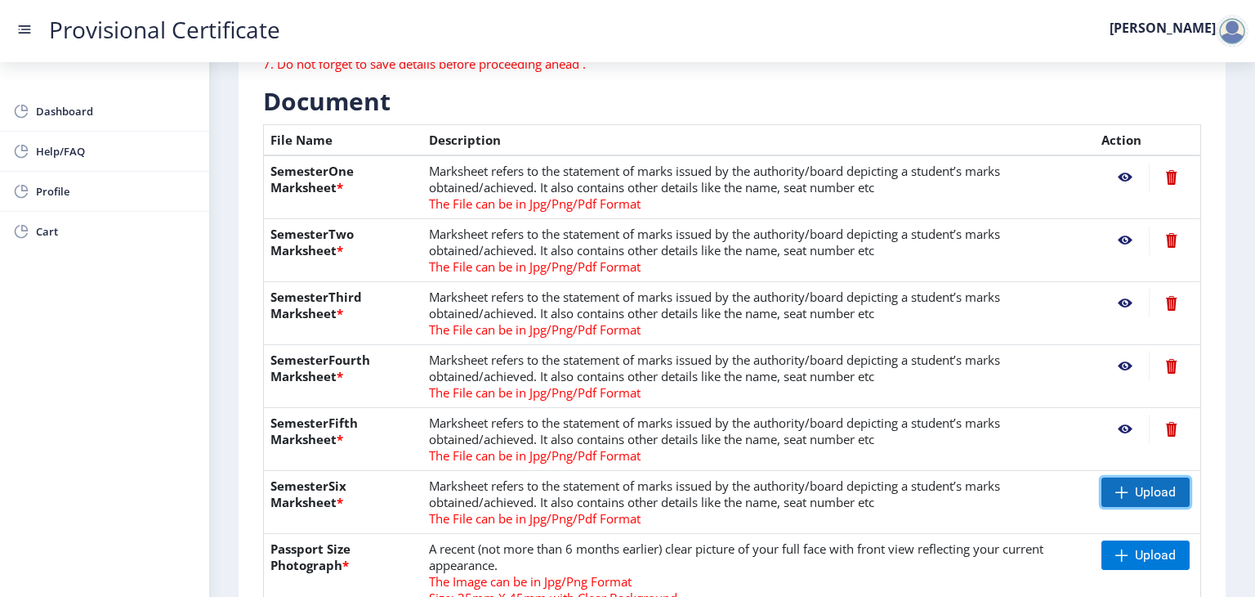
click at [1157, 477] on span "Upload" at bounding box center [1146, 491] width 88 height 29
click at [1129, 548] on span at bounding box center [1122, 554] width 13 height 13
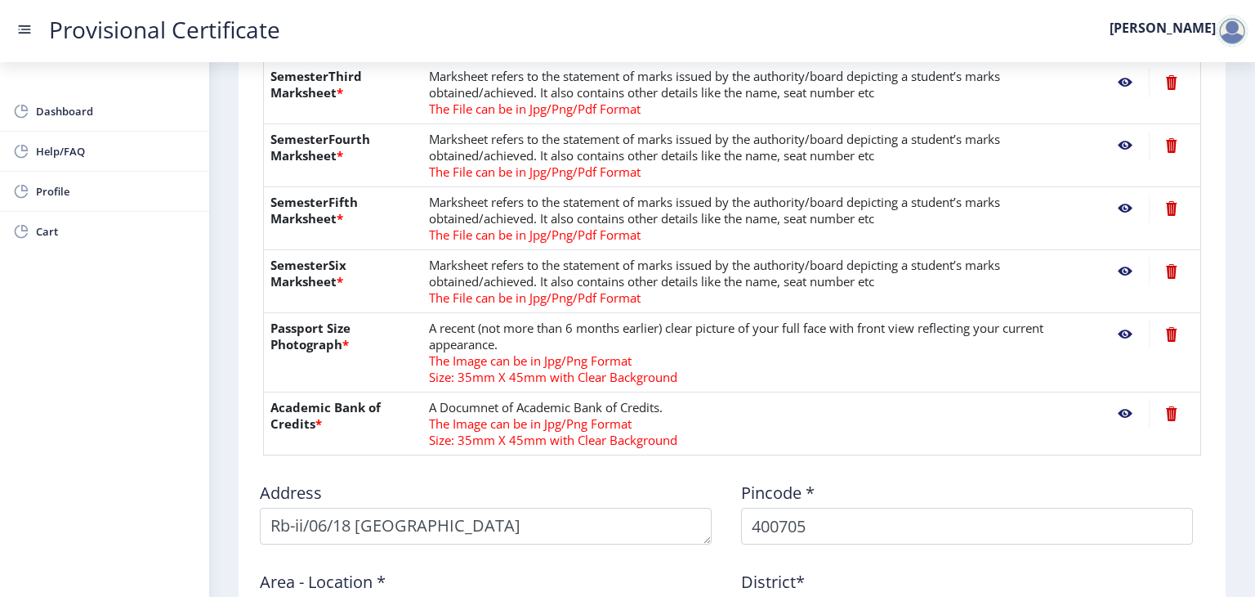
scroll to position [575, 0]
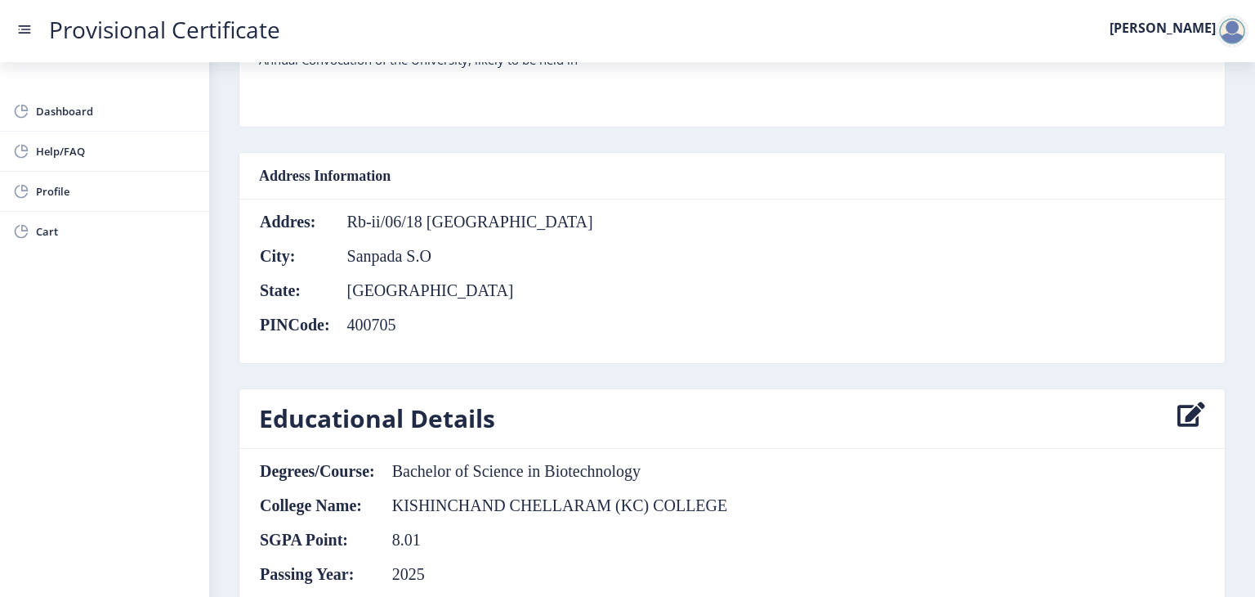
scroll to position [581, 0]
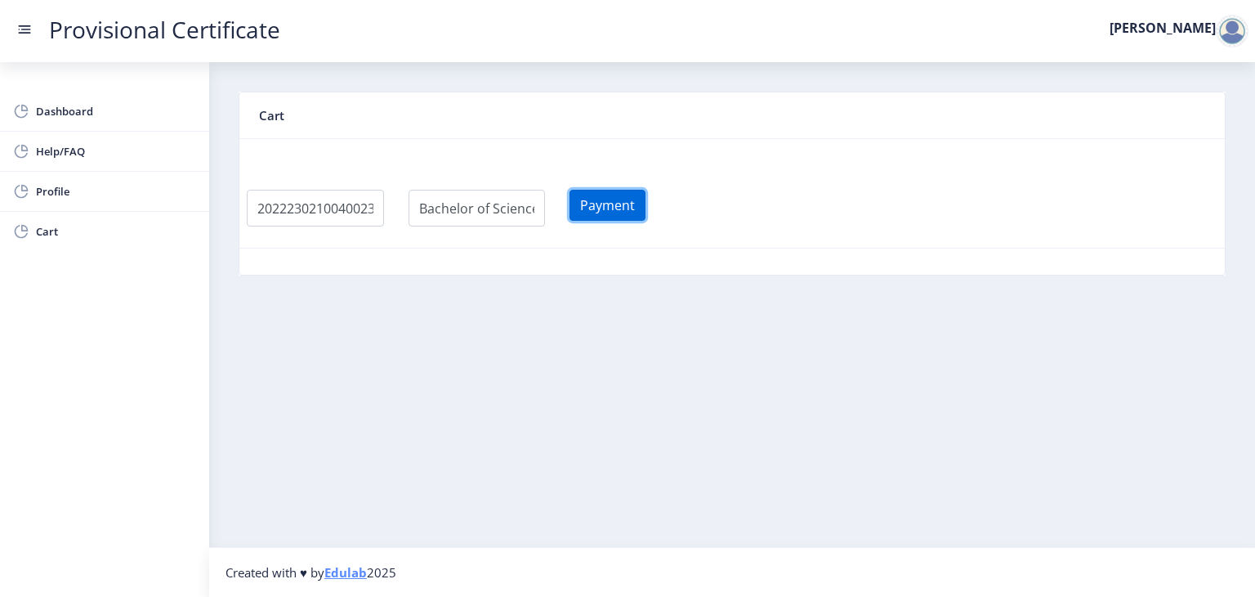
click at [570, 190] on button "Payment" at bounding box center [608, 205] width 76 height 31
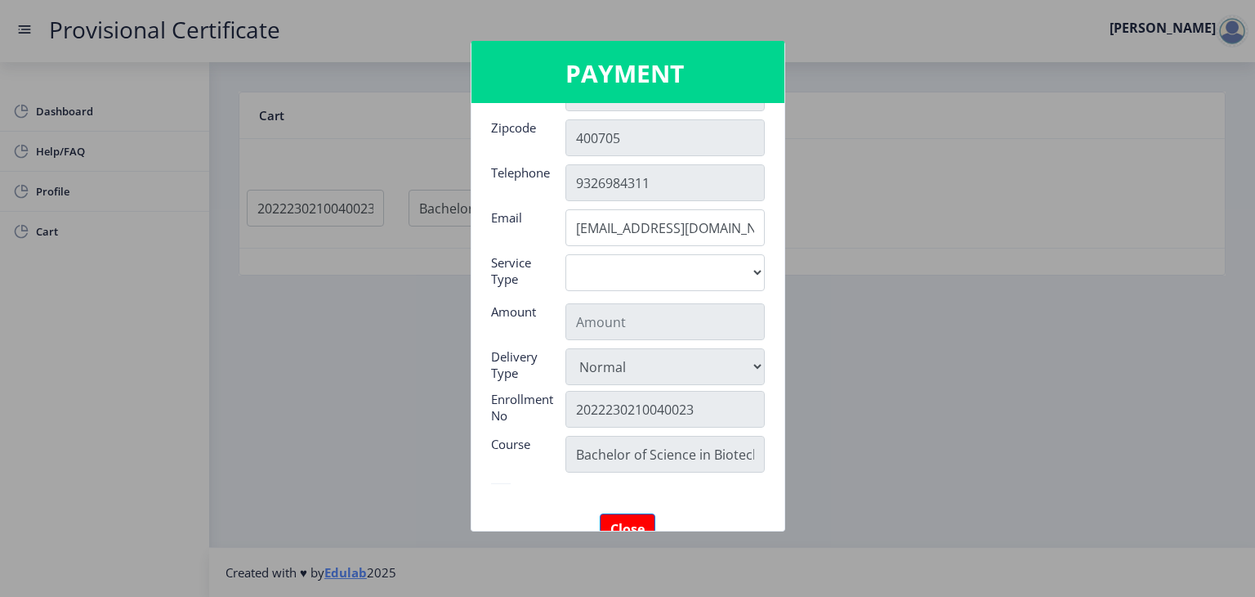
scroll to position [203, 0]
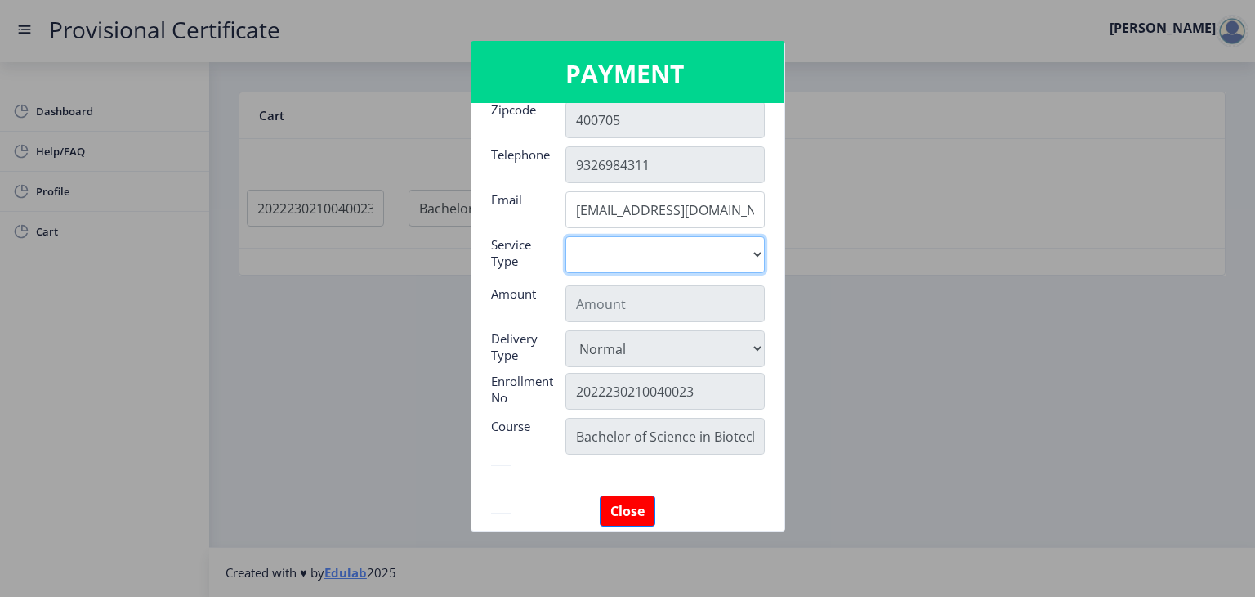
click at [686, 236] on select "Digital" at bounding box center [665, 254] width 199 height 37
select select "old"
click at [566, 236] on select "Digital" at bounding box center [665, 254] width 199 height 37
type input "795"
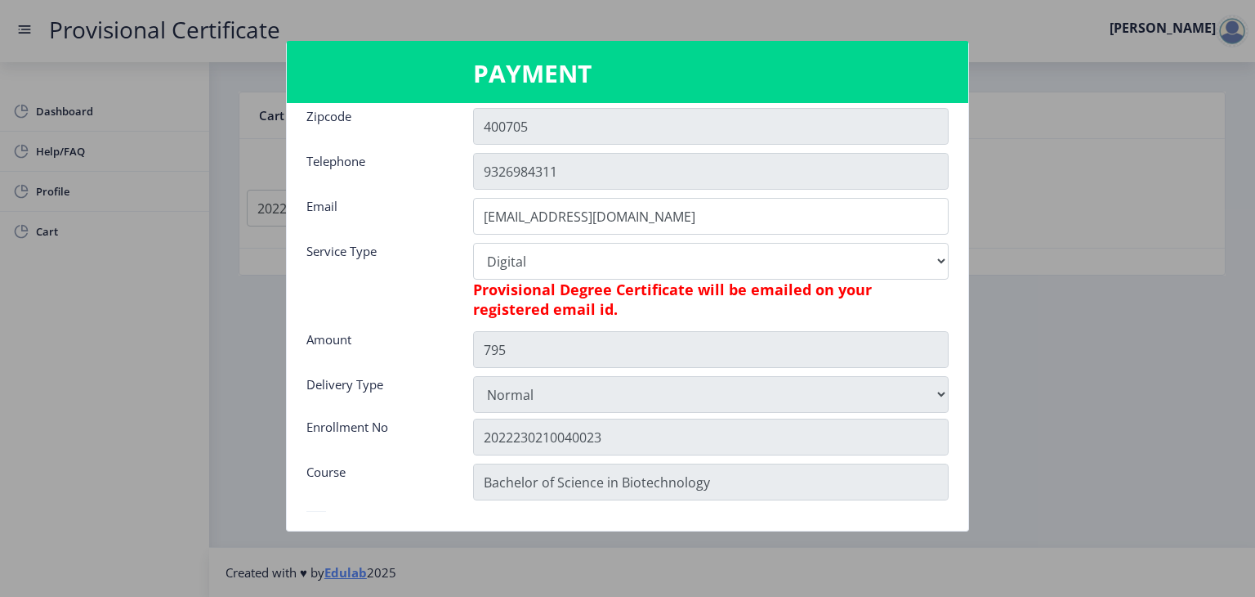
scroll to position [242, 0]
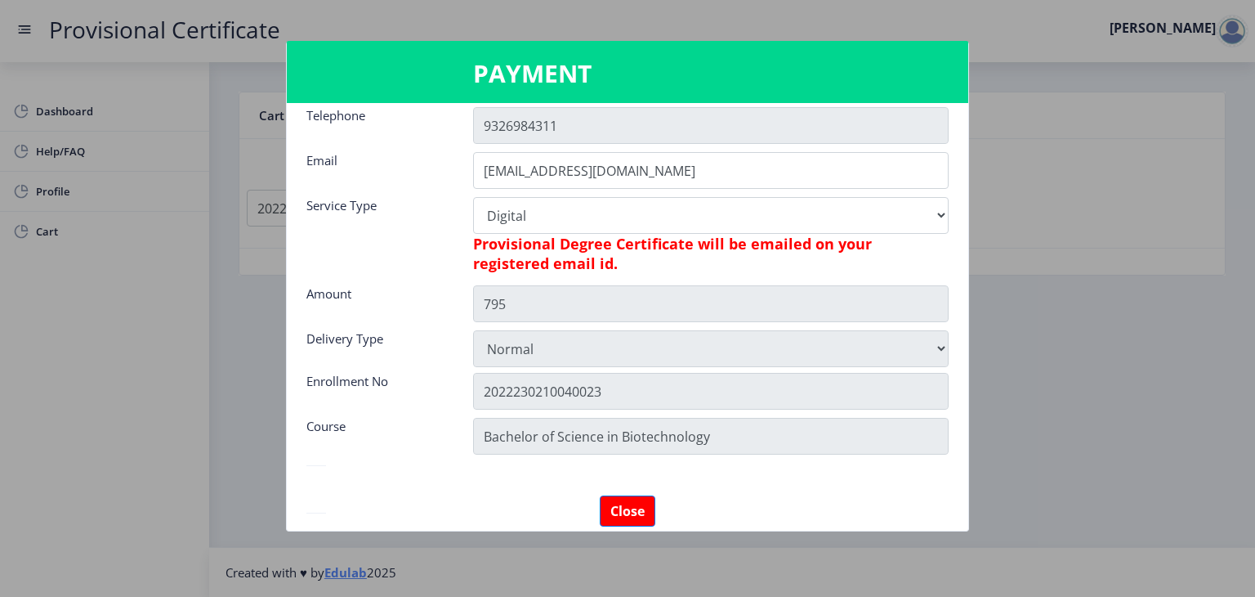
click at [432, 543] on button "Proceed For Payment" at bounding box center [385, 558] width 159 height 31
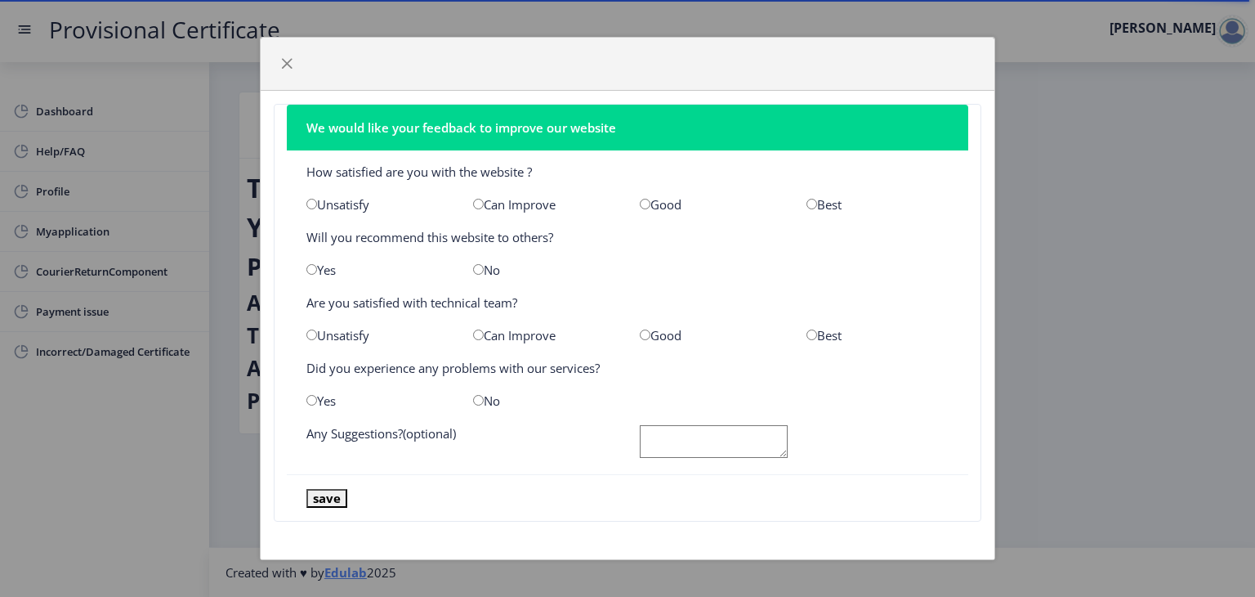
click at [474, 395] on input "radio" at bounding box center [478, 400] width 11 height 11
radio input "true"
click at [647, 329] on input "radio" at bounding box center [645, 334] width 11 height 11
radio input "true"
click at [306, 275] on input "radio" at bounding box center [311, 269] width 11 height 11
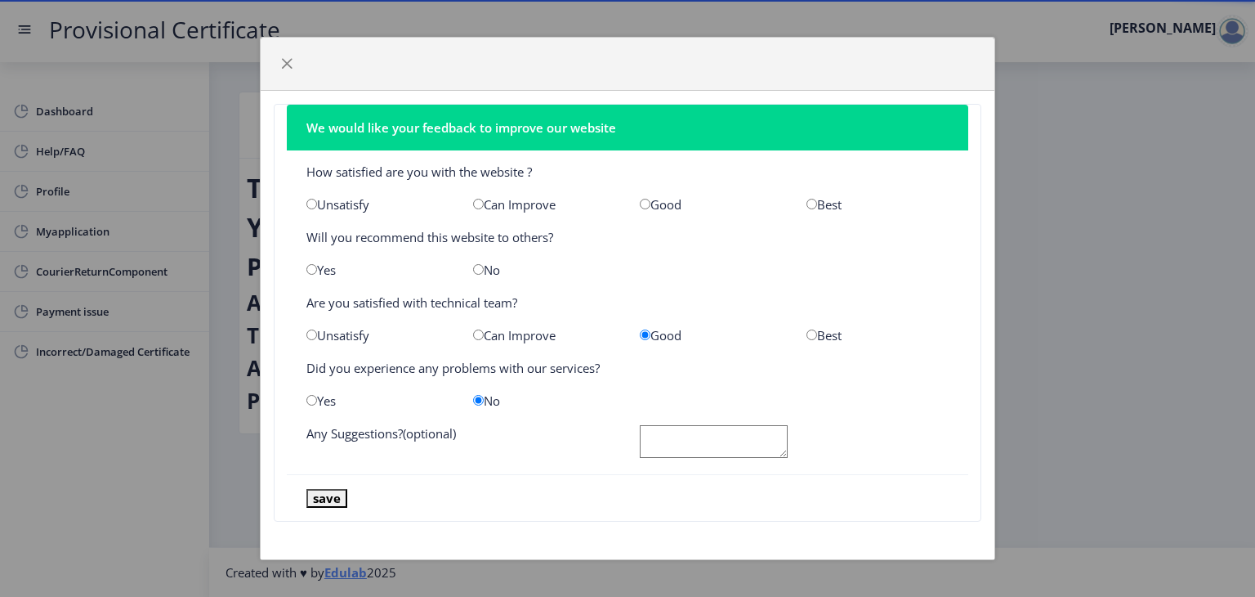
radio input "true"
click at [473, 209] on input "radio" at bounding box center [478, 204] width 11 height 11
radio input "true"
click at [315, 489] on button "save" at bounding box center [326, 498] width 41 height 19
